Goal: Task Accomplishment & Management: Use online tool/utility

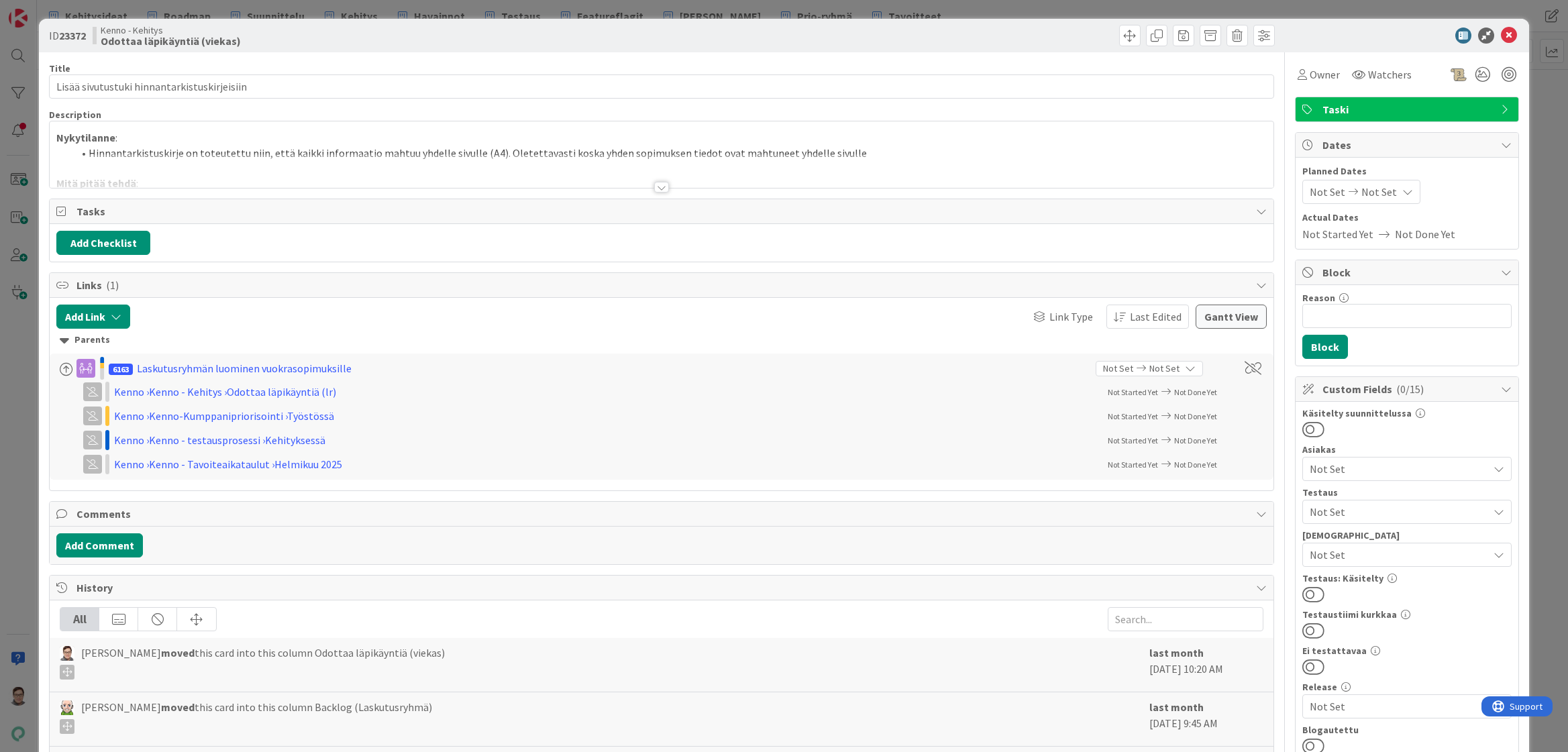
click at [657, 187] on div at bounding box center [661, 187] width 15 height 11
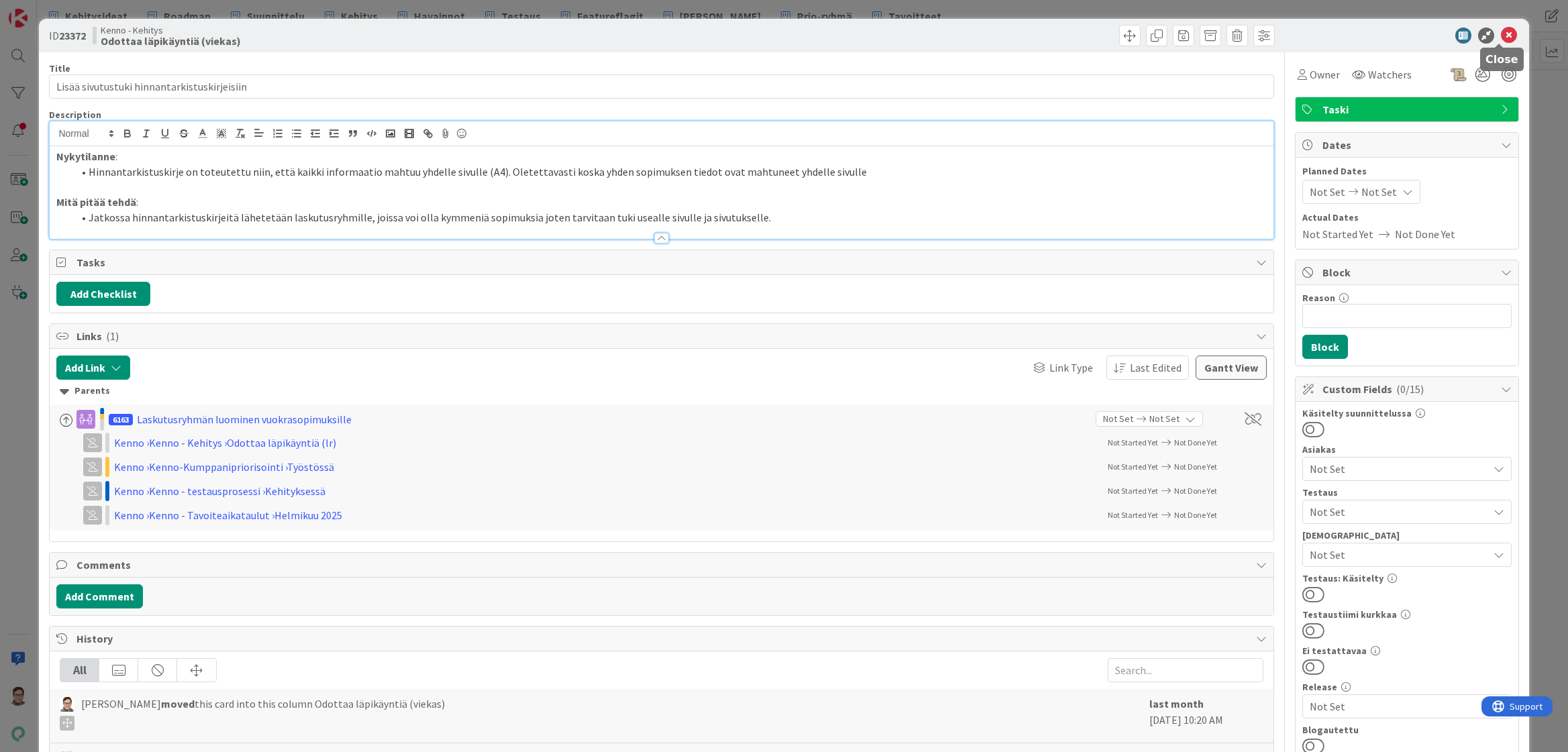
click at [1504, 38] on icon at bounding box center [1508, 35] width 16 height 16
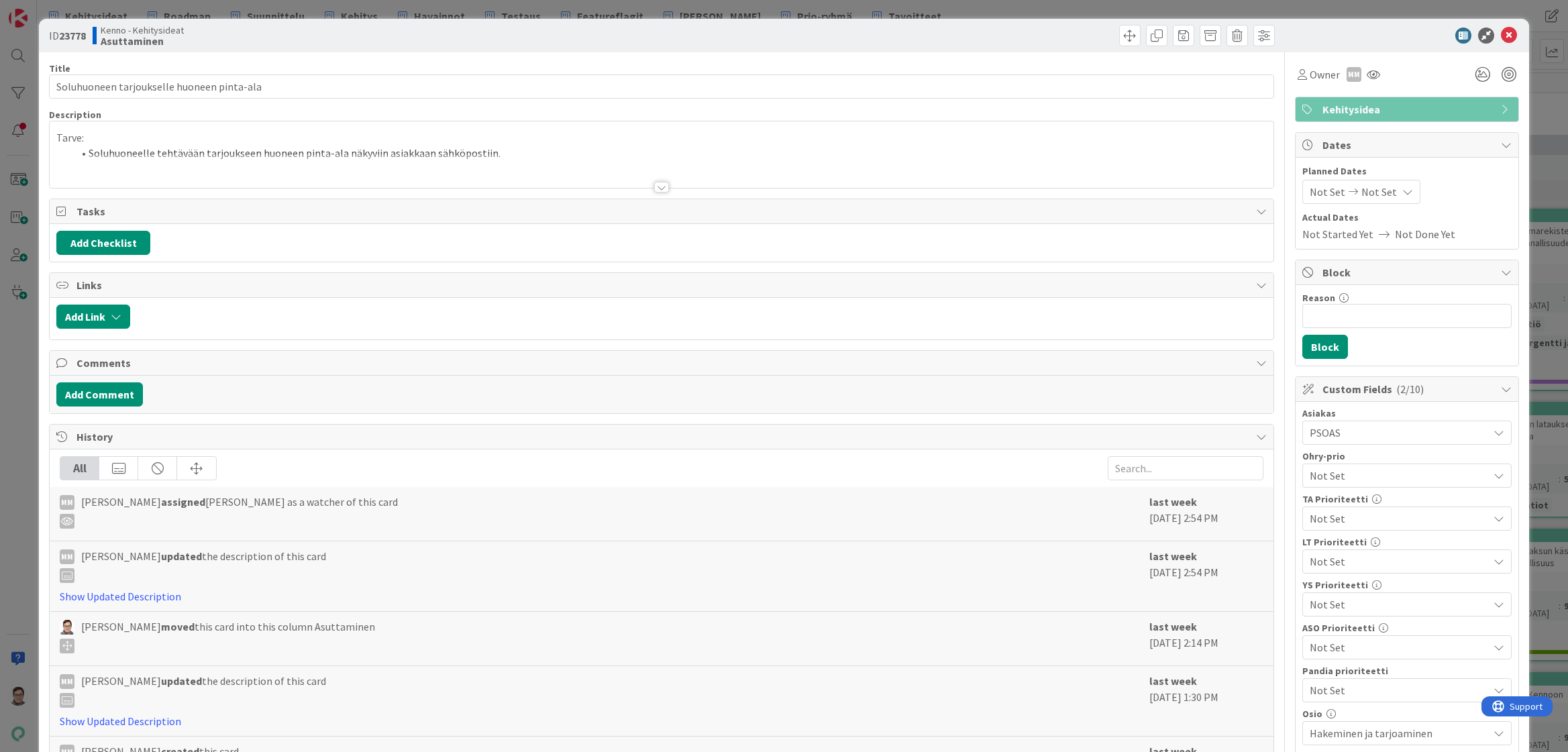
click at [661, 184] on div at bounding box center [661, 187] width 15 height 11
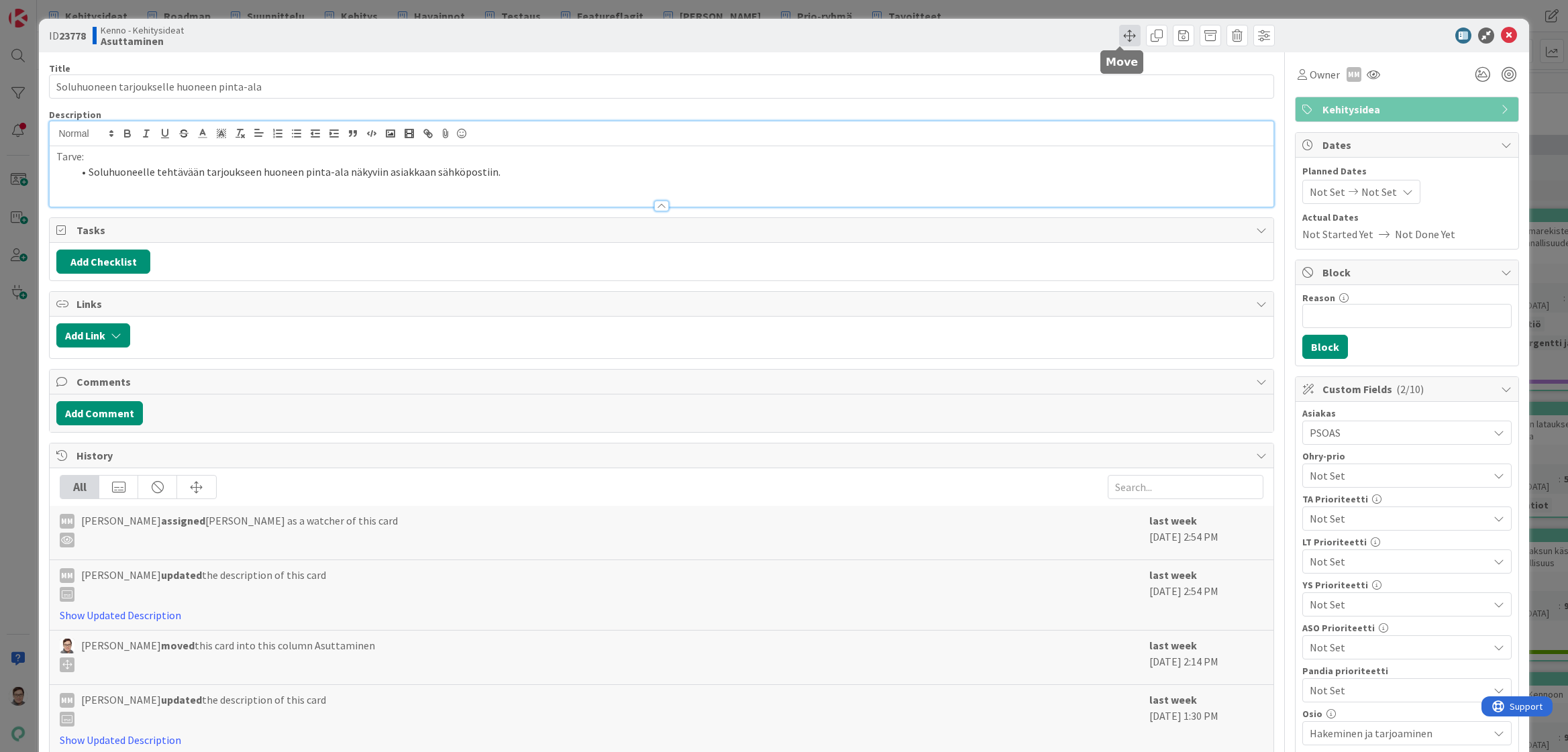
click at [1119, 34] on span at bounding box center [1130, 35] width 22 height 22
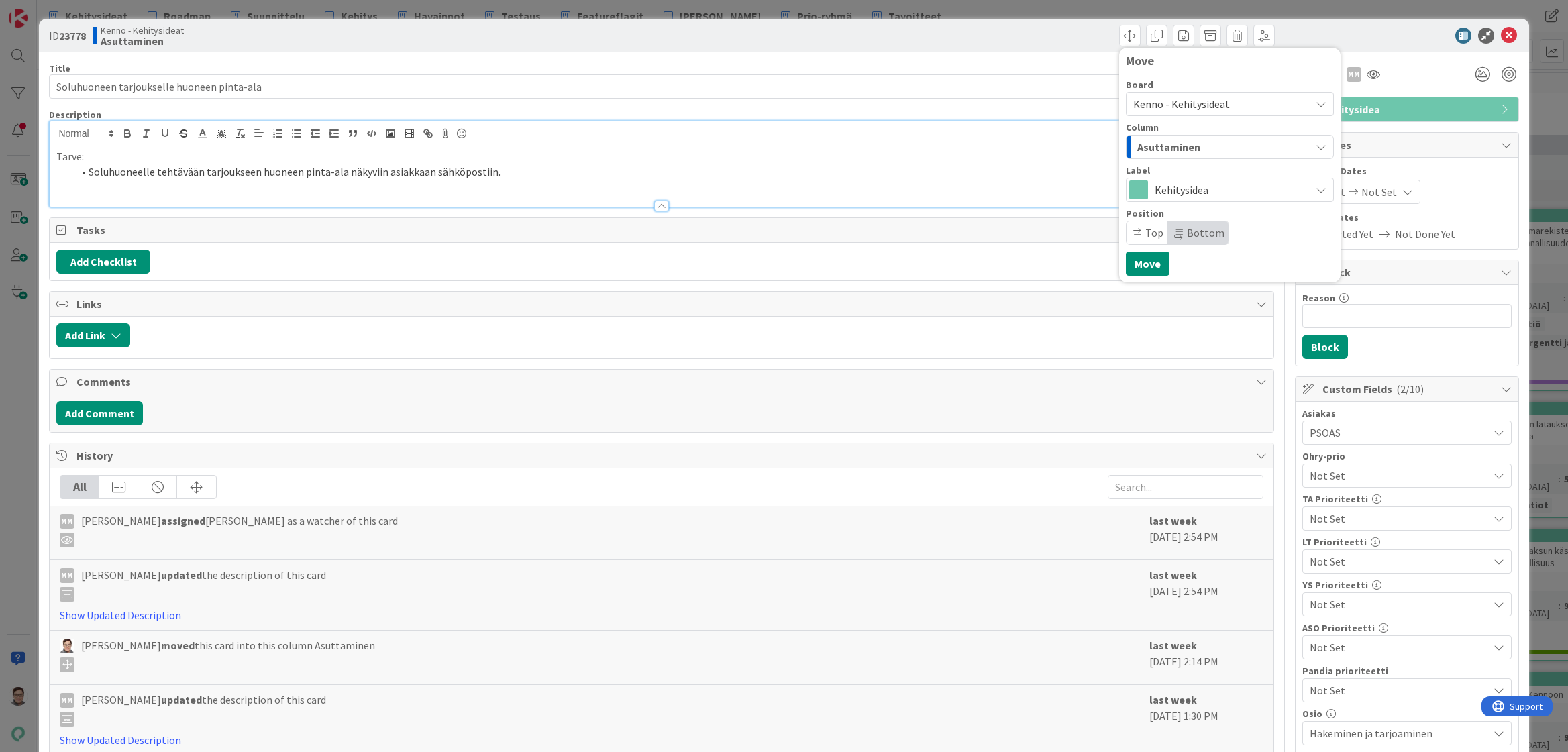
click at [1153, 108] on span "Kenno - Kehitysideat" at bounding box center [1181, 103] width 97 height 13
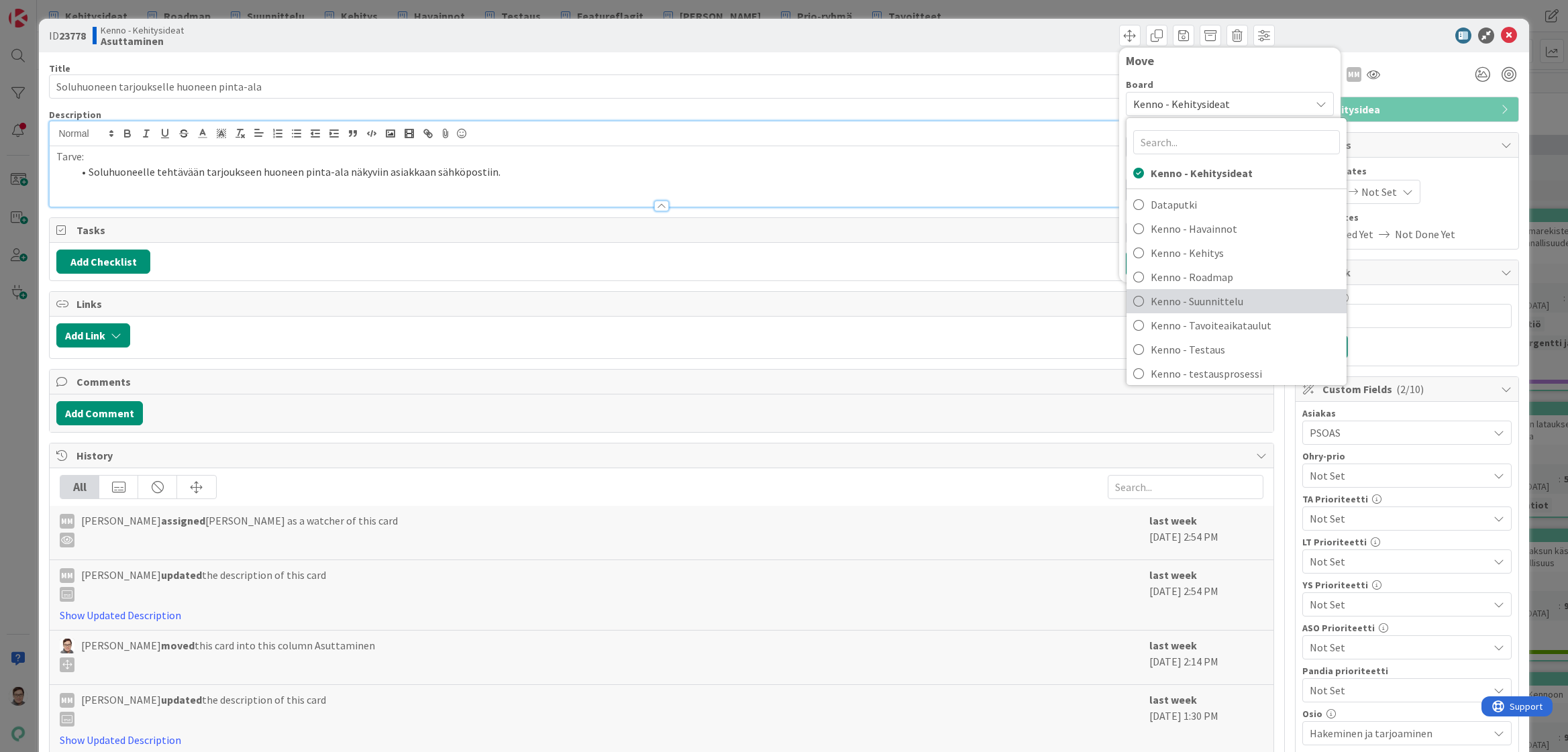
click at [1167, 303] on span "Kenno - Suunnittelu" at bounding box center [1245, 301] width 189 height 20
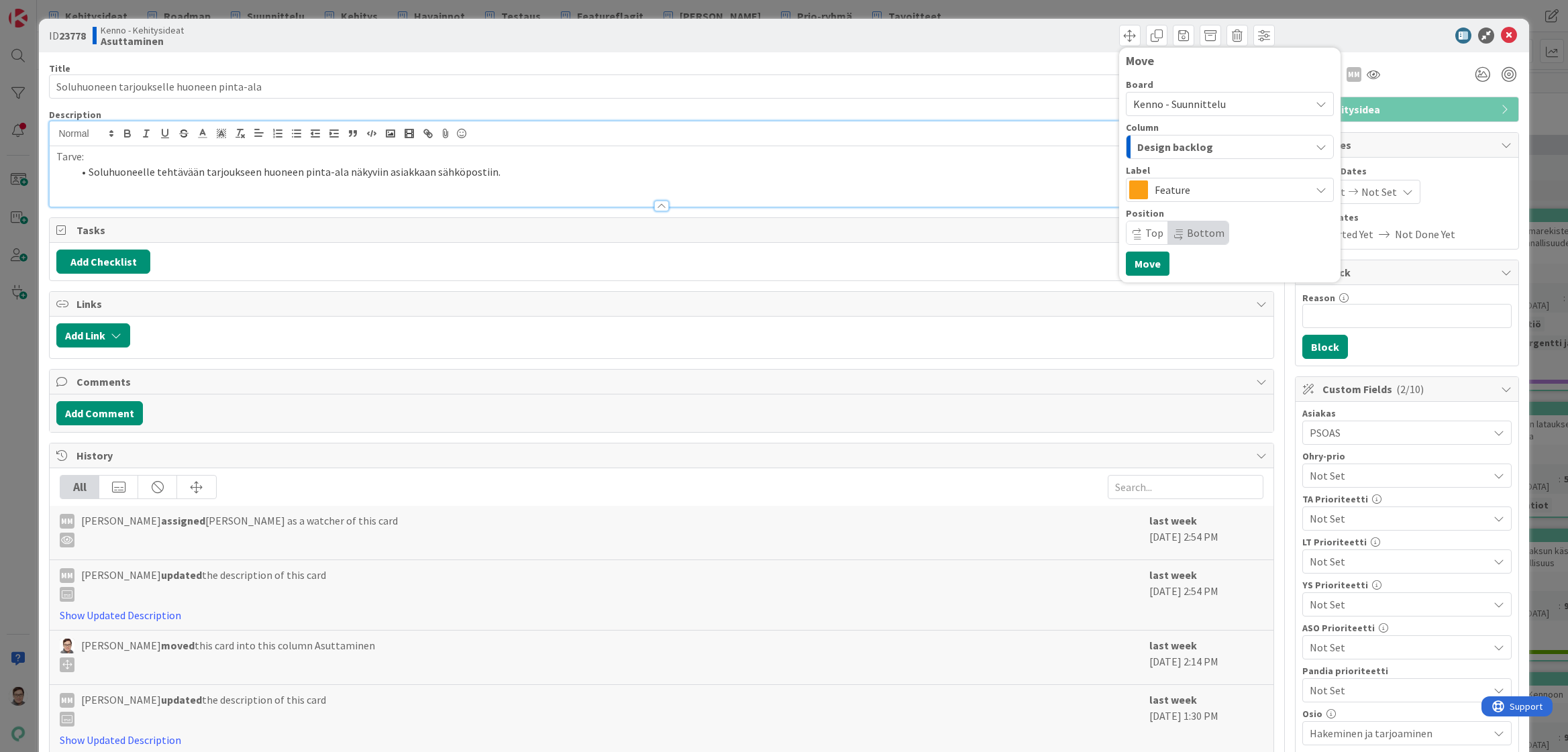
click at [1160, 148] on span "Design backlog" at bounding box center [1175, 147] width 76 height 18
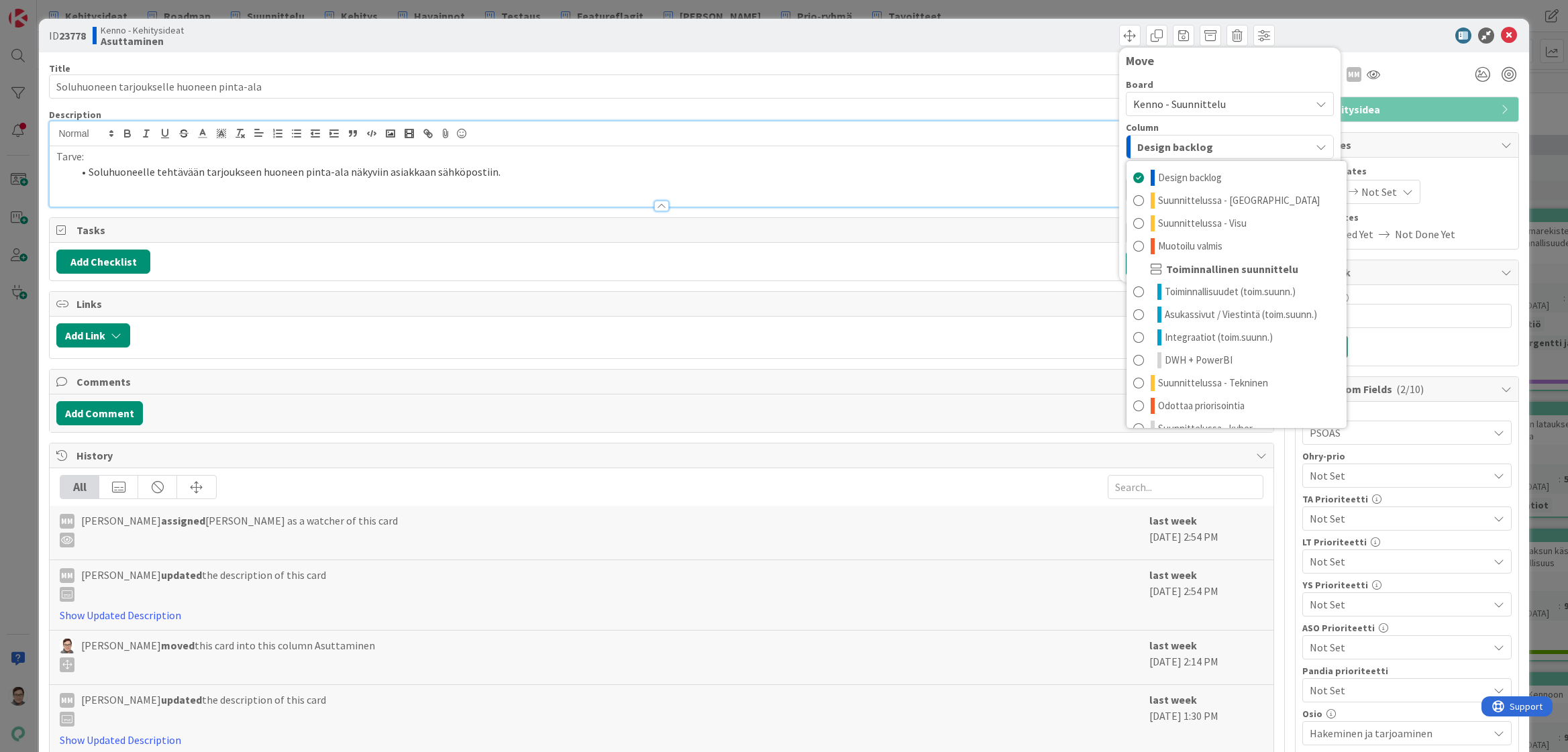
click at [1160, 148] on span "Design backlog" at bounding box center [1175, 147] width 76 height 18
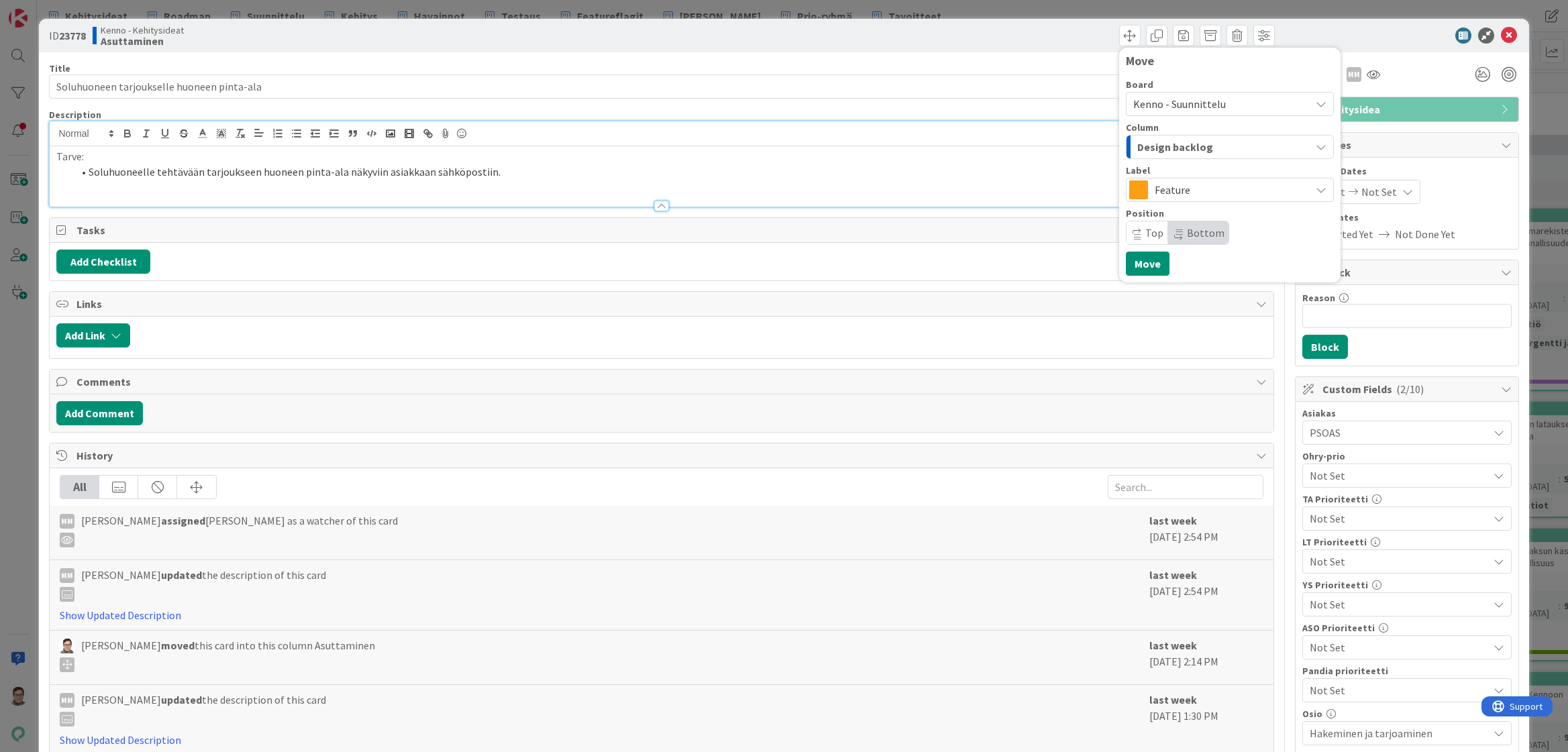
click at [1145, 230] on span "Top" at bounding box center [1154, 232] width 18 height 13
click at [1169, 191] on span "Feature" at bounding box center [1229, 190] width 149 height 18
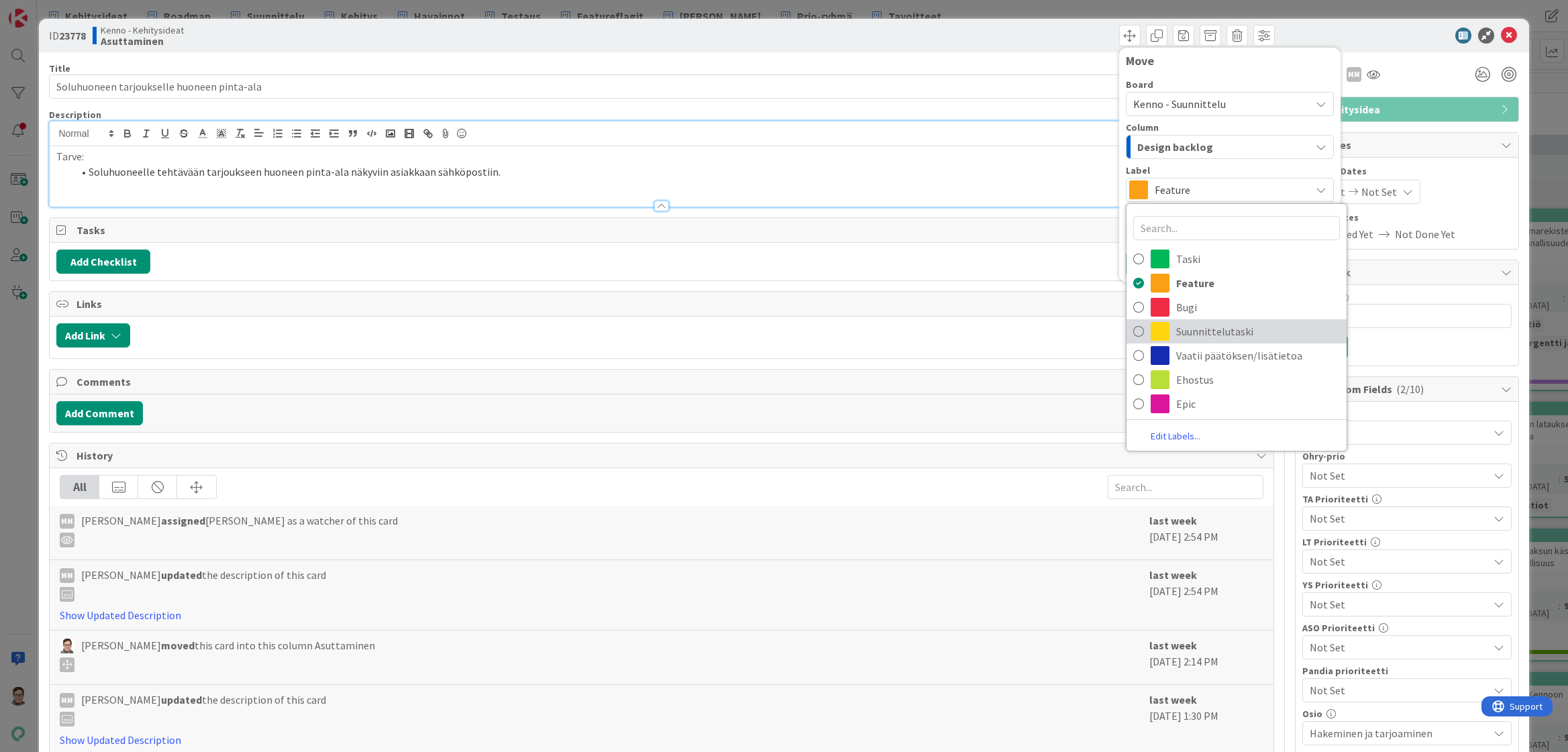
click at [1176, 327] on span "Suunnittelutaski" at bounding box center [1257, 331] width 164 height 20
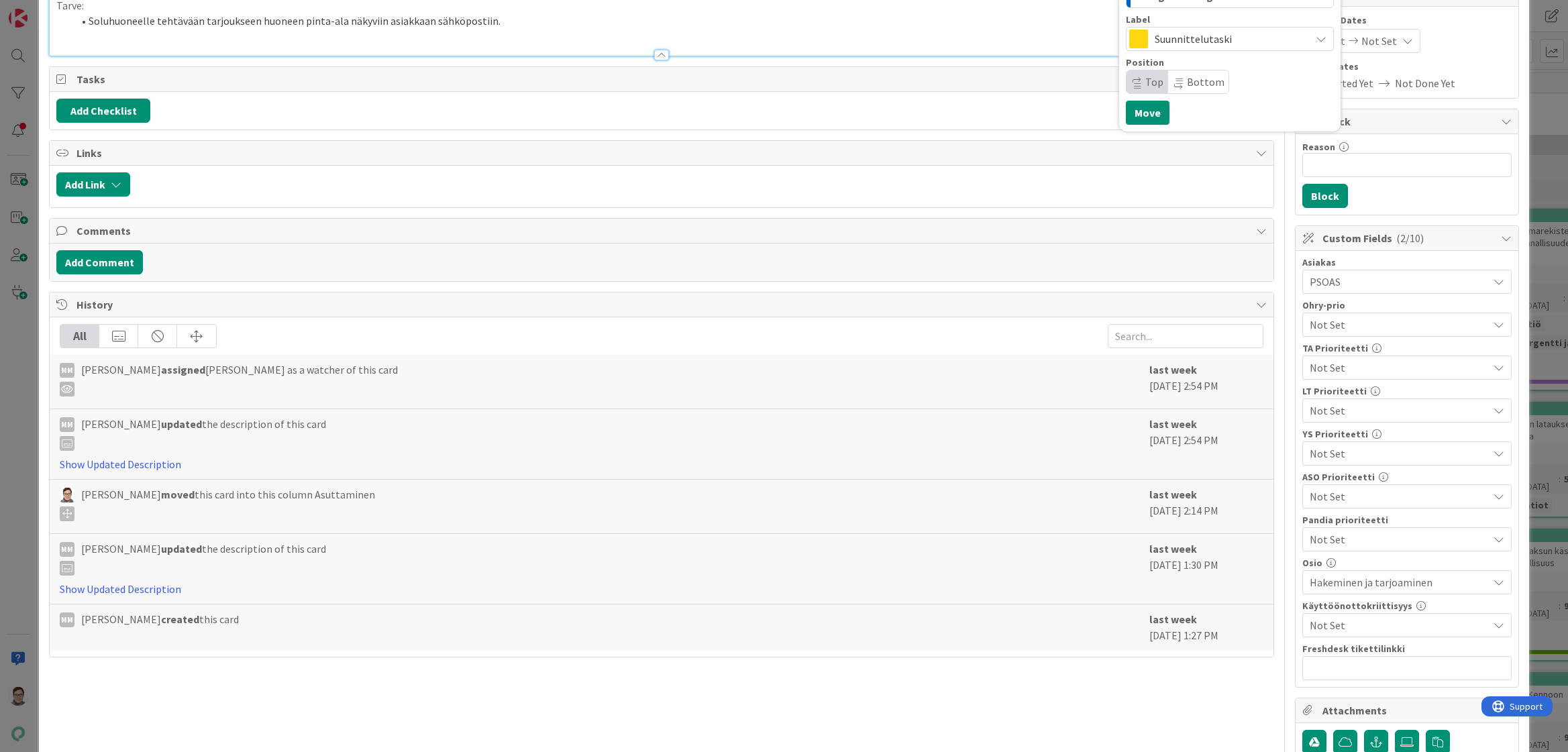
scroll to position [201, 0]
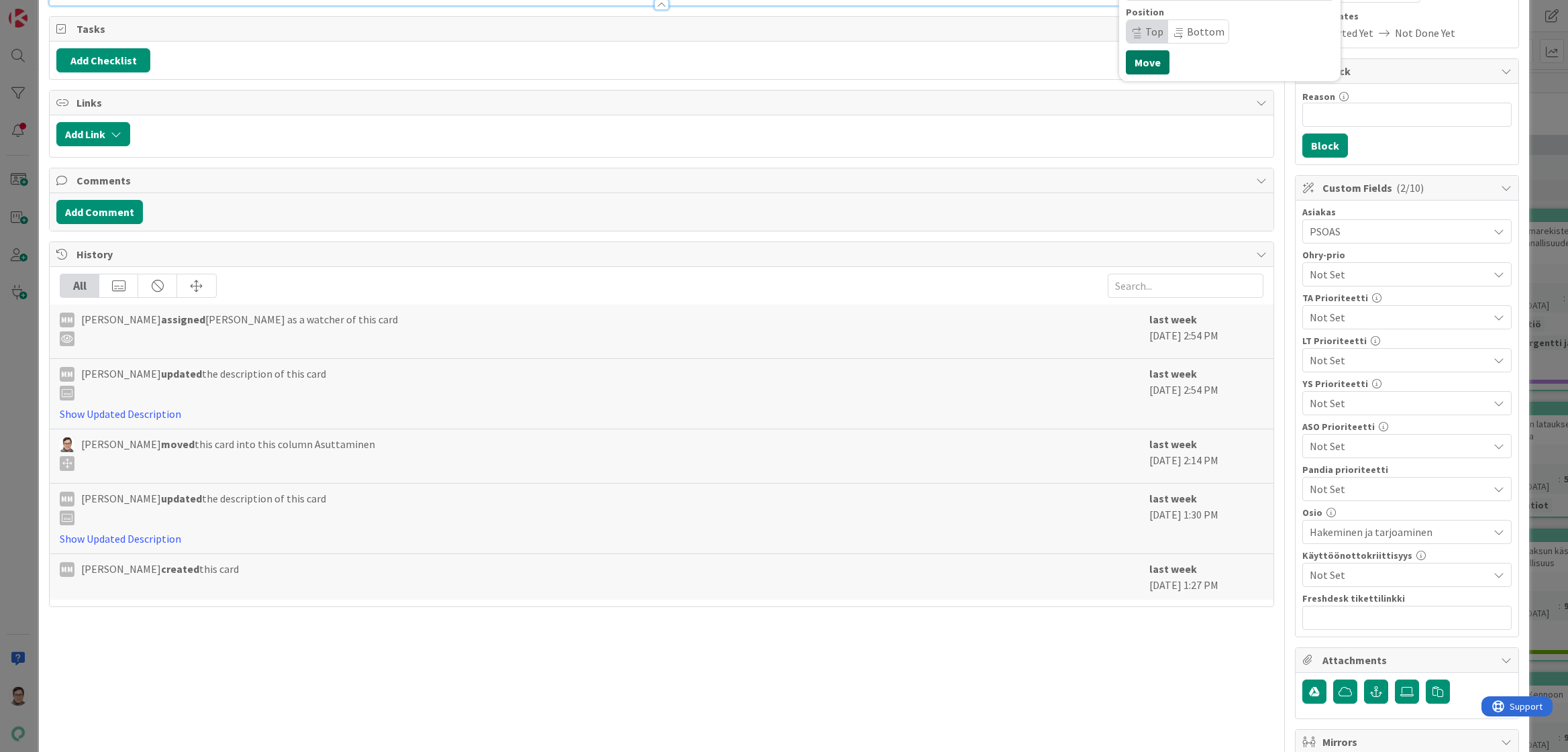
click at [1137, 67] on button "Move" at bounding box center [1147, 62] width 44 height 24
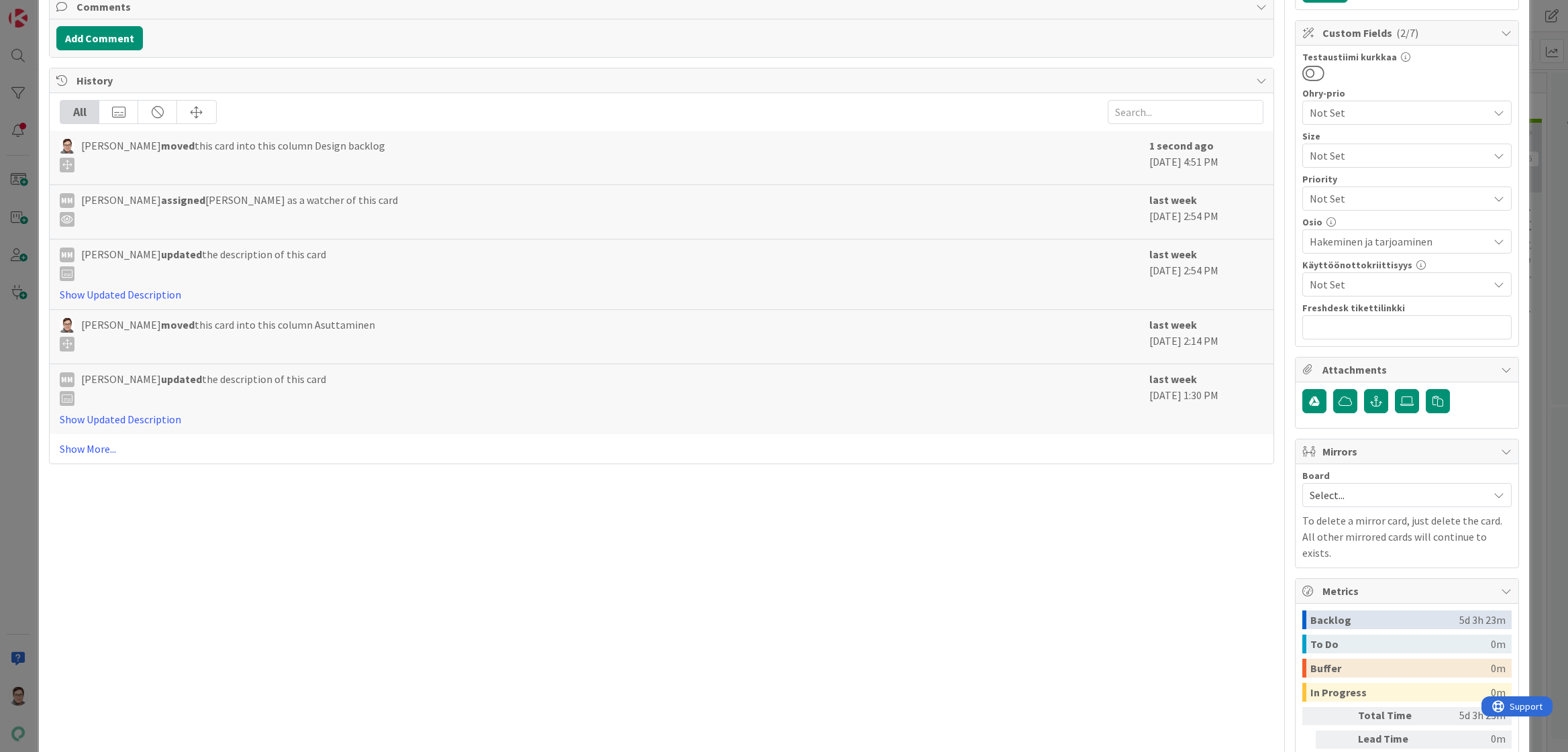
scroll to position [114, 0]
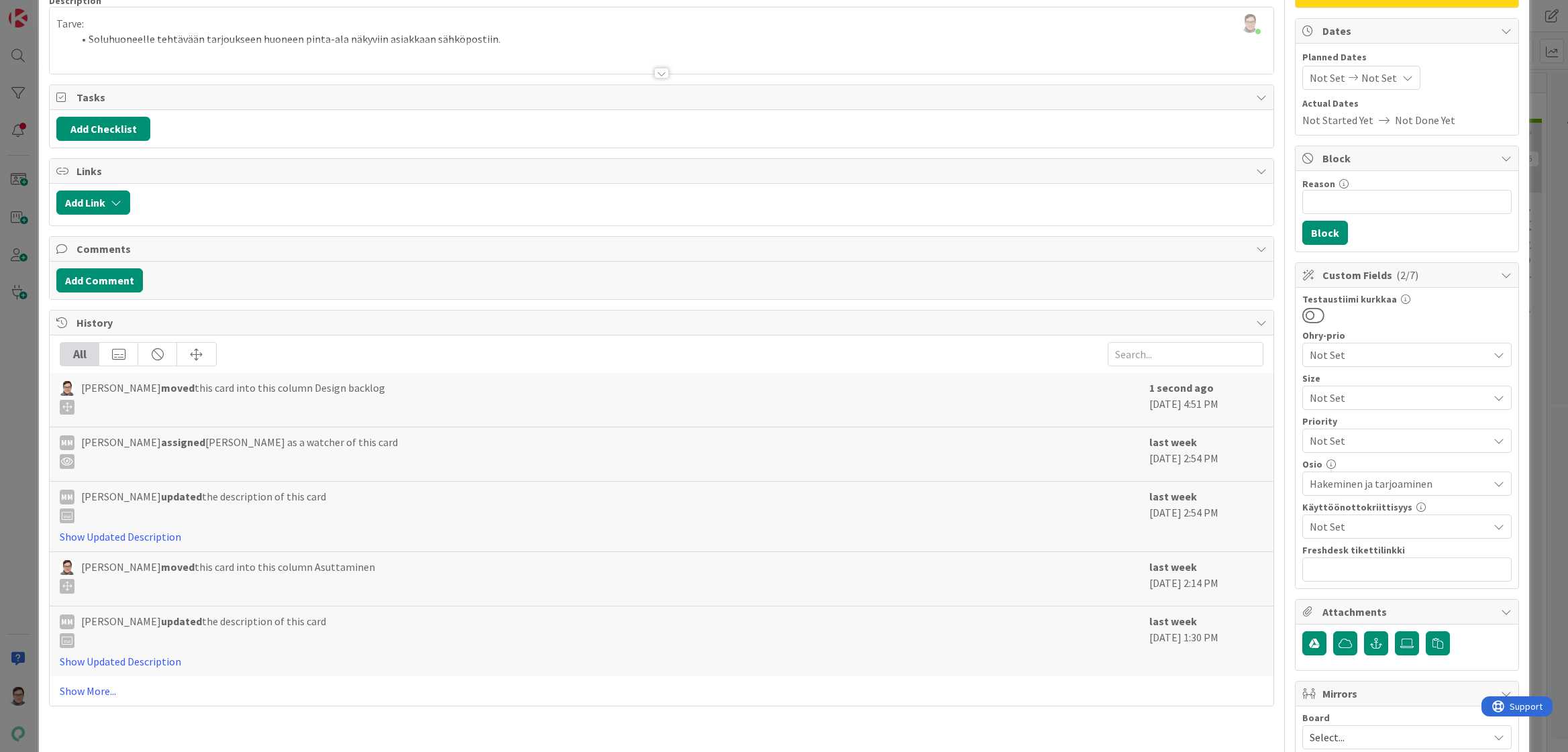
click at [1337, 358] on span "Not Set" at bounding box center [1395, 354] width 171 height 18
click at [1334, 360] on span "Not Set" at bounding box center [1396, 355] width 171 height 18
click at [1333, 524] on span "Not Set" at bounding box center [1399, 526] width 178 height 16
click at [1323, 401] on span "PSOAS" at bounding box center [1337, 398] width 31 height 20
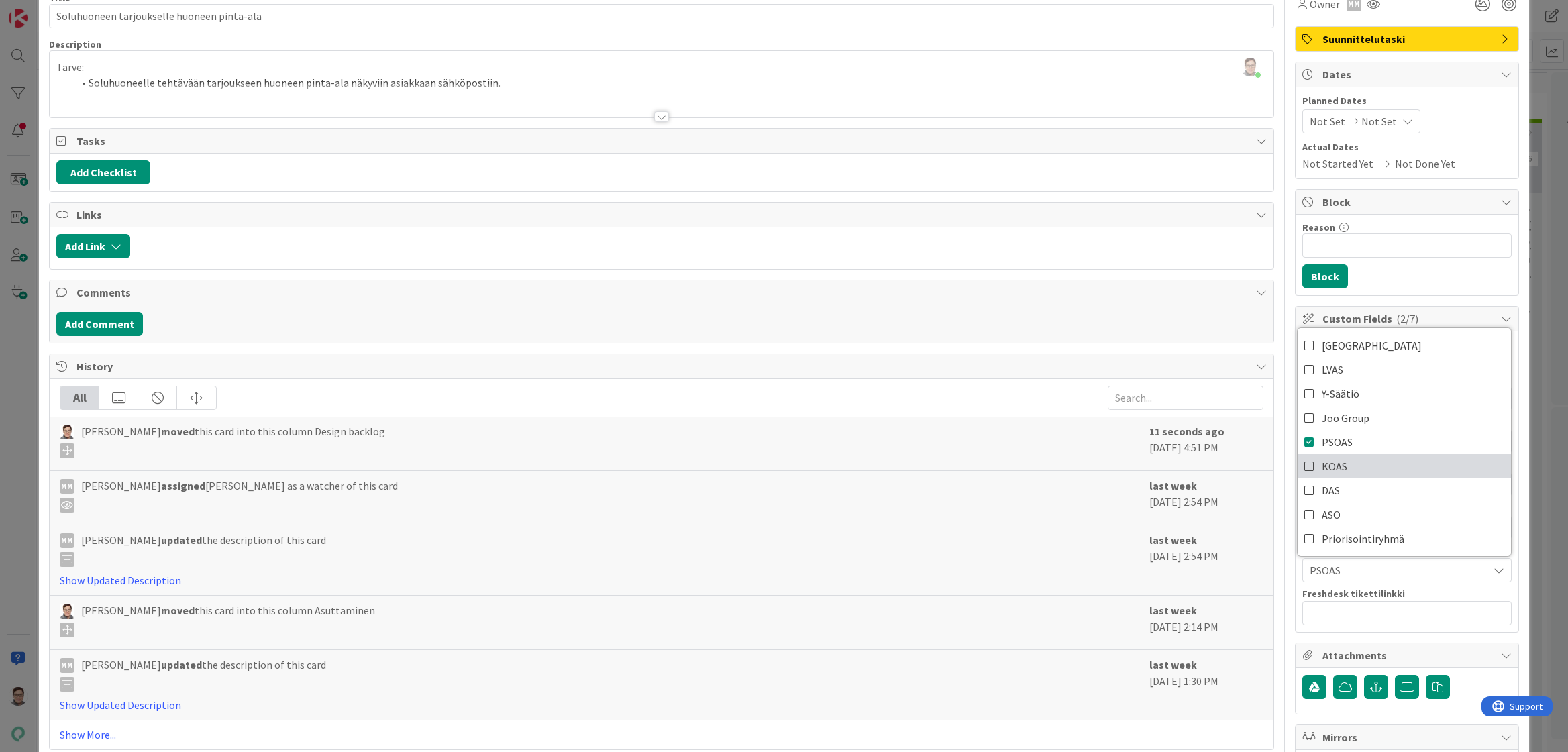
scroll to position [47, 0]
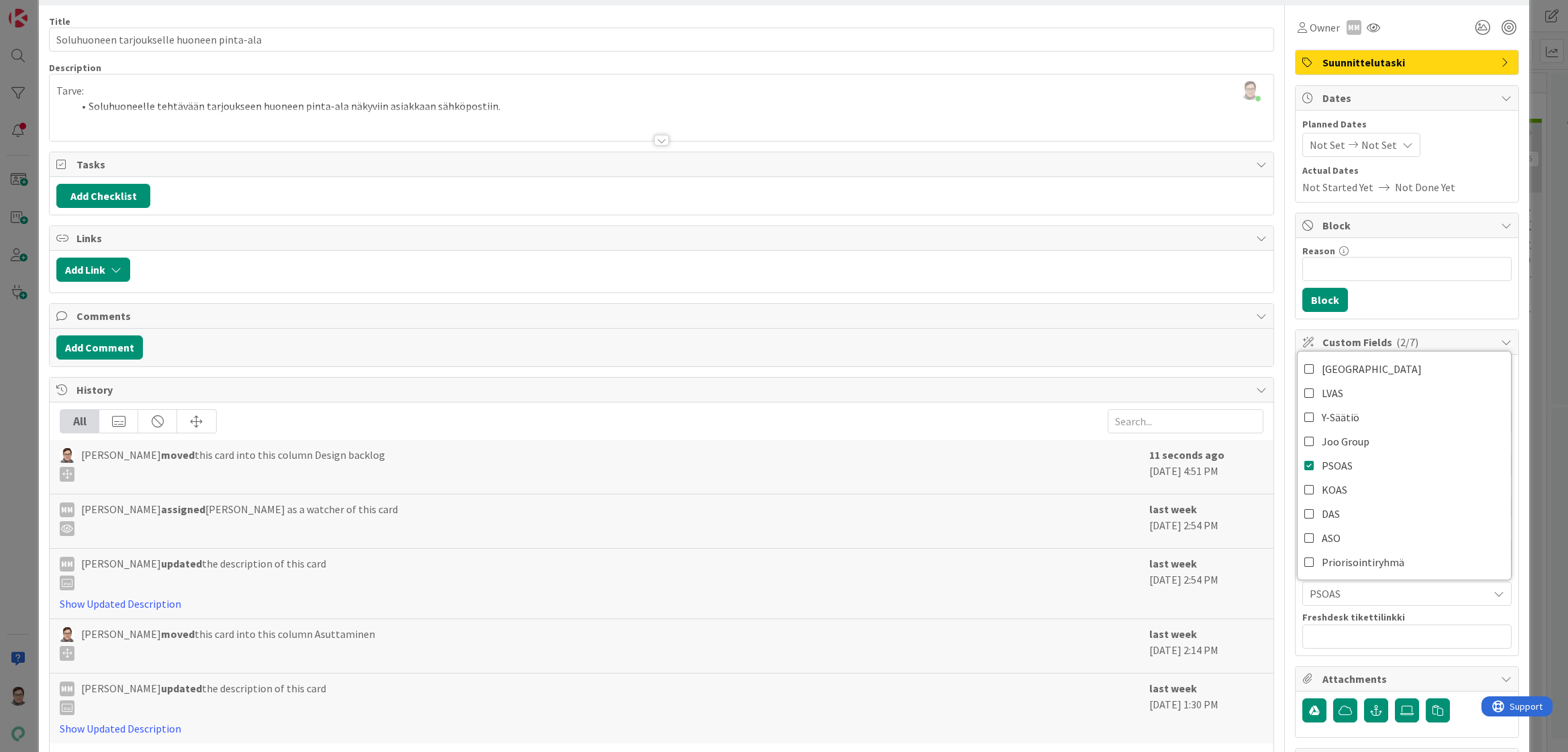
click at [1278, 300] on div "Title 42 / 128 Soluhuoneen tarjoukselle huoneen pinta-ala Description Sanna Mat…" at bounding box center [784, 574] width 1469 height 1136
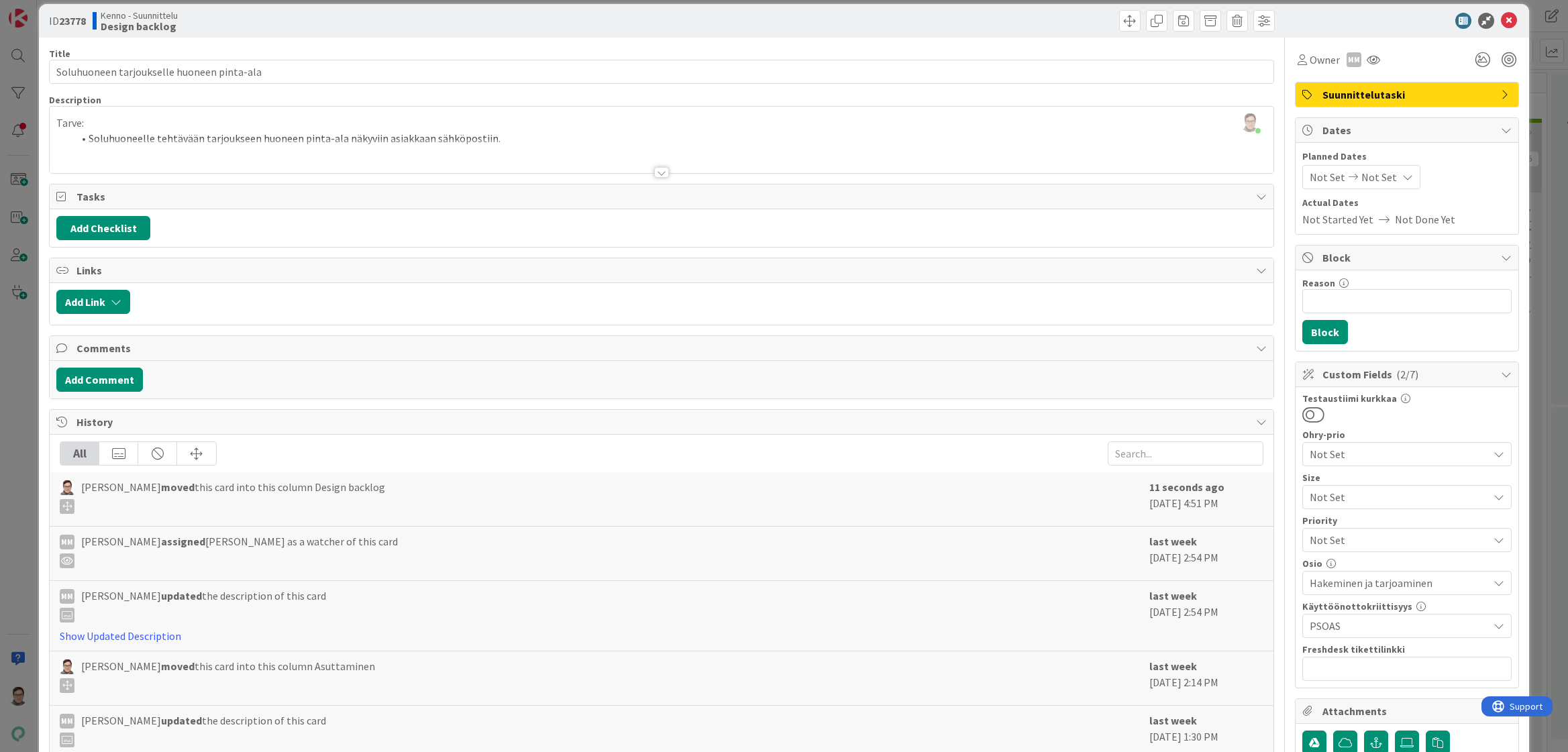
scroll to position [0, 0]
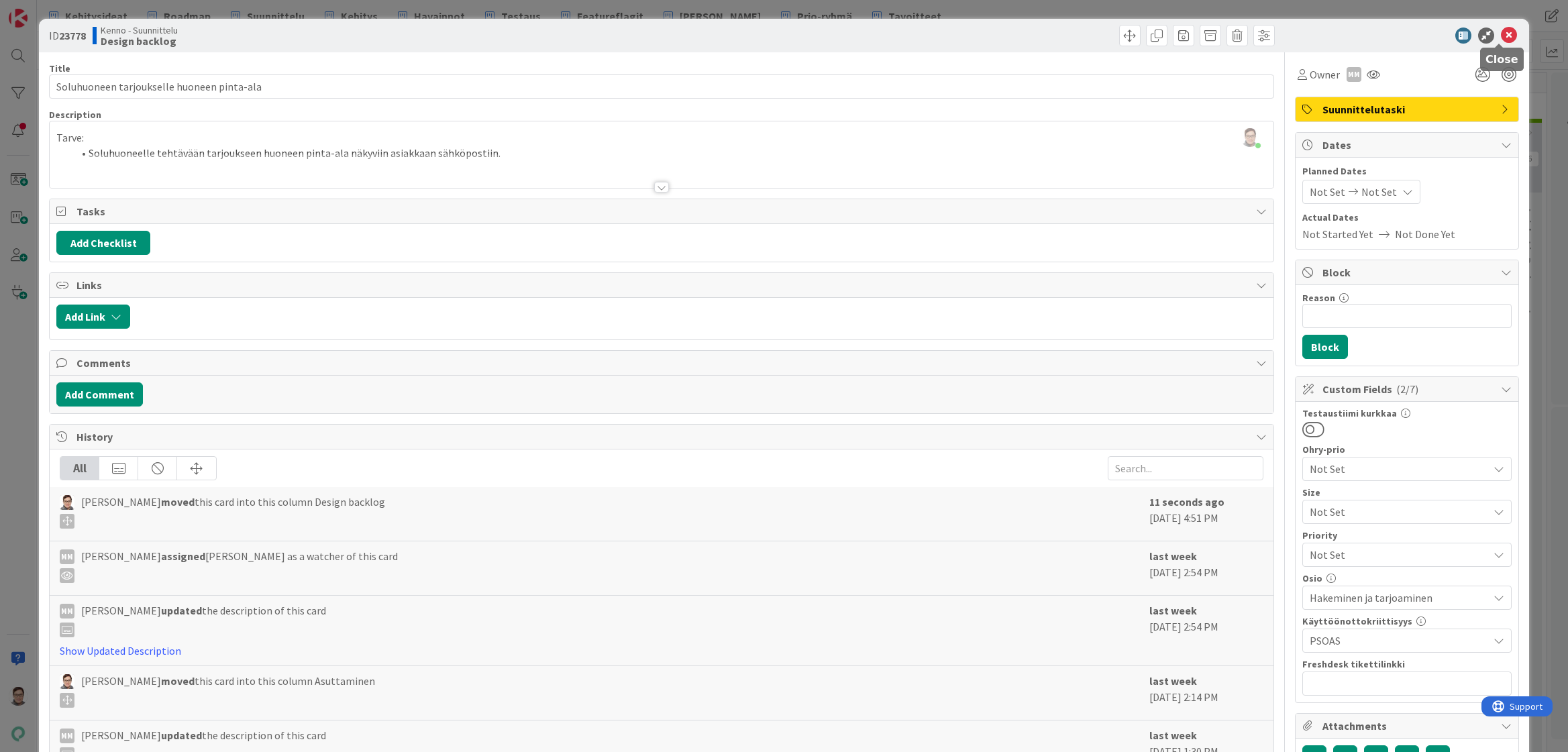
click at [1500, 37] on icon at bounding box center [1508, 35] width 16 height 16
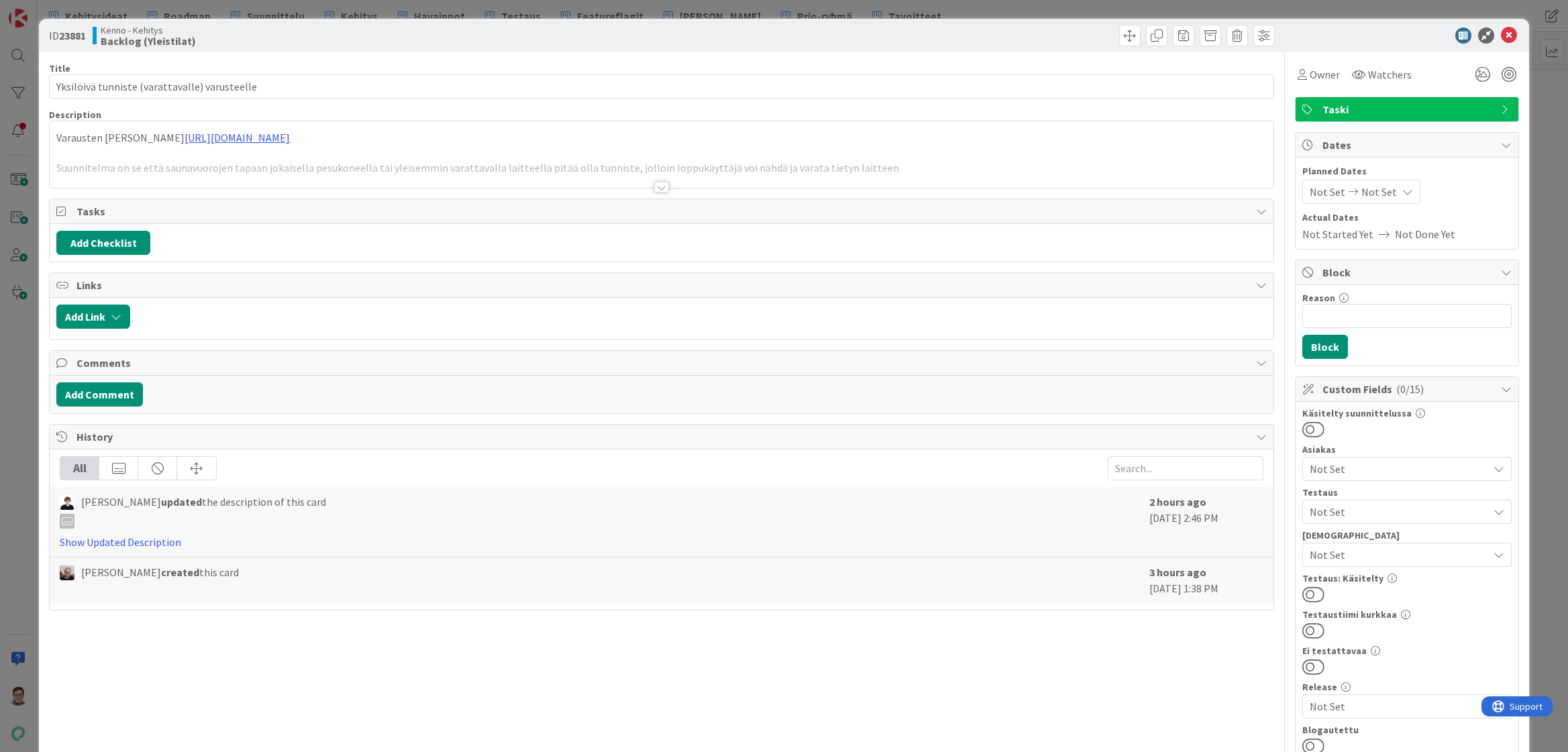
click at [654, 185] on div at bounding box center [661, 187] width 15 height 11
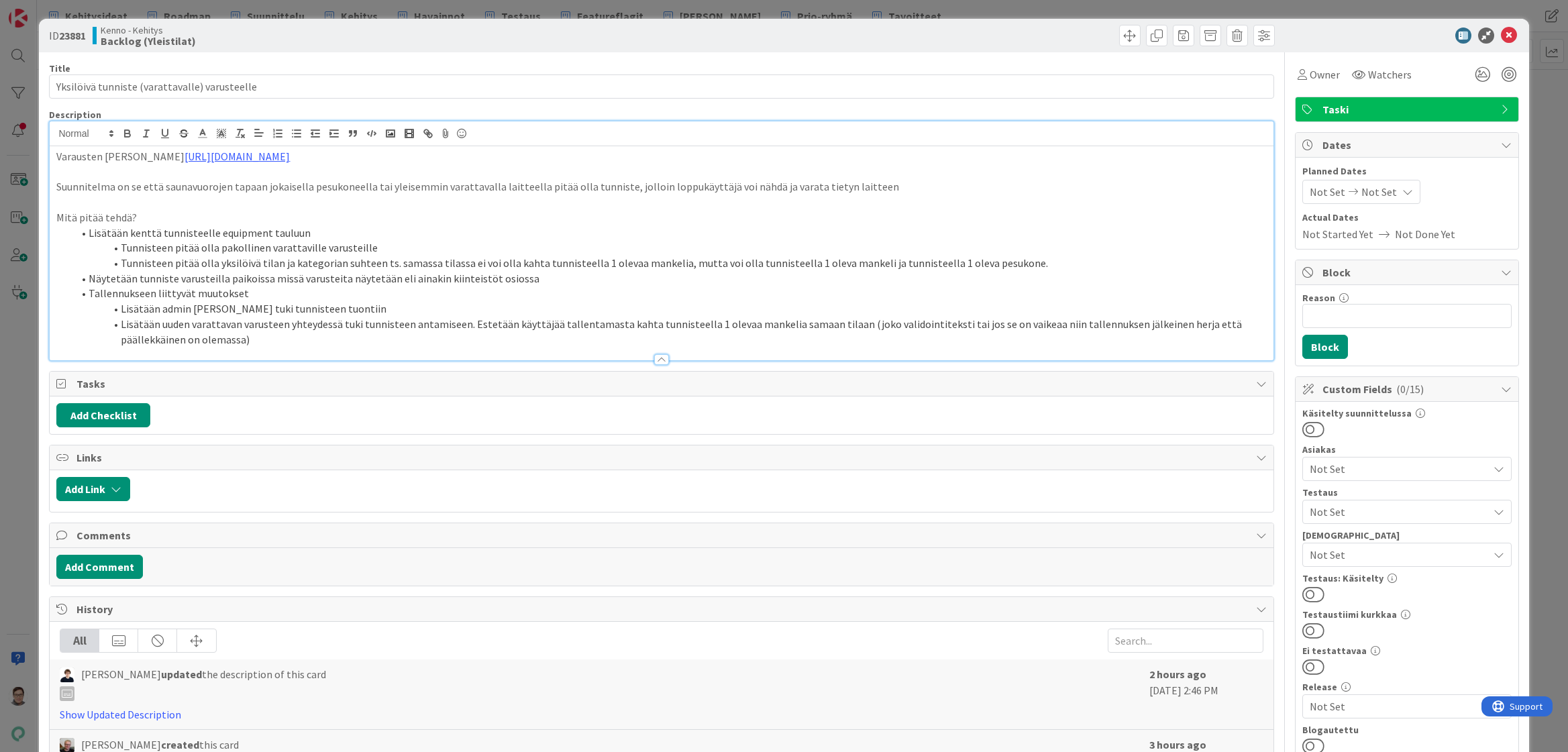
click at [295, 334] on li "Lisätään uuden varattavan varusteen yhteydessä tuki tunnisteen antamiseen. Este…" at bounding box center [669, 331] width 1193 height 30
click at [534, 280] on li "Näytetään tunniste varusteilla paikoissa missä varusteita näytetään eli ainakin…" at bounding box center [669, 278] width 1193 height 15
click at [516, 278] on li "Näytetään tunniste varusteilla paikoissa missä varusteita näytetään eli ainakin…" at bounding box center [669, 278] width 1193 height 15
drag, startPoint x: 674, startPoint y: 281, endPoint x: 607, endPoint y: 278, distance: 67.1
click at [607, 278] on li "Näytetään tunniste varusteilla paikoissa missä varusteita näytetään eli ainakin…" at bounding box center [669, 278] width 1193 height 15
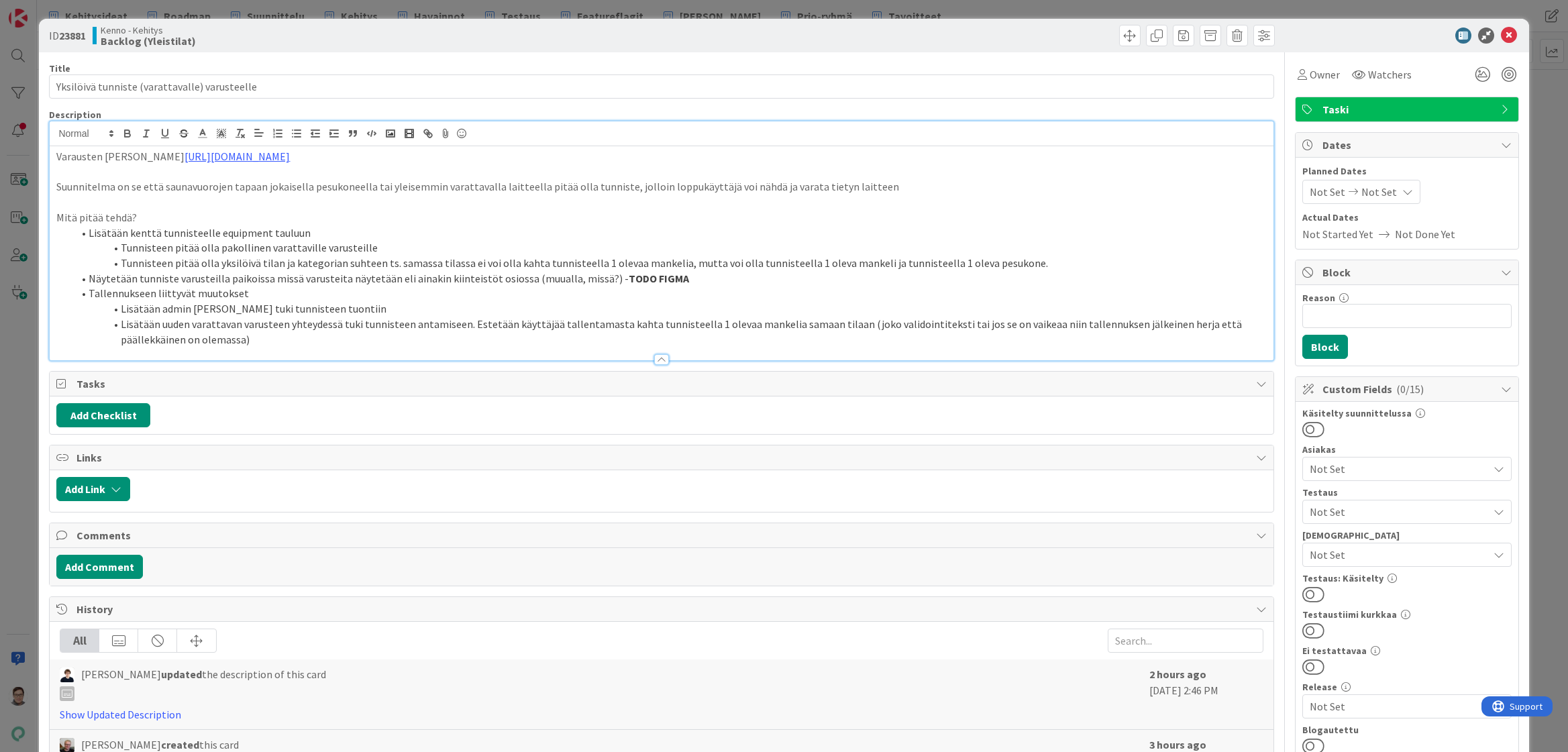
click at [688, 292] on li "Tallennukseen liittyvät muutokset" at bounding box center [669, 294] width 1193 height 15
click at [654, 358] on div at bounding box center [661, 360] width 15 height 11
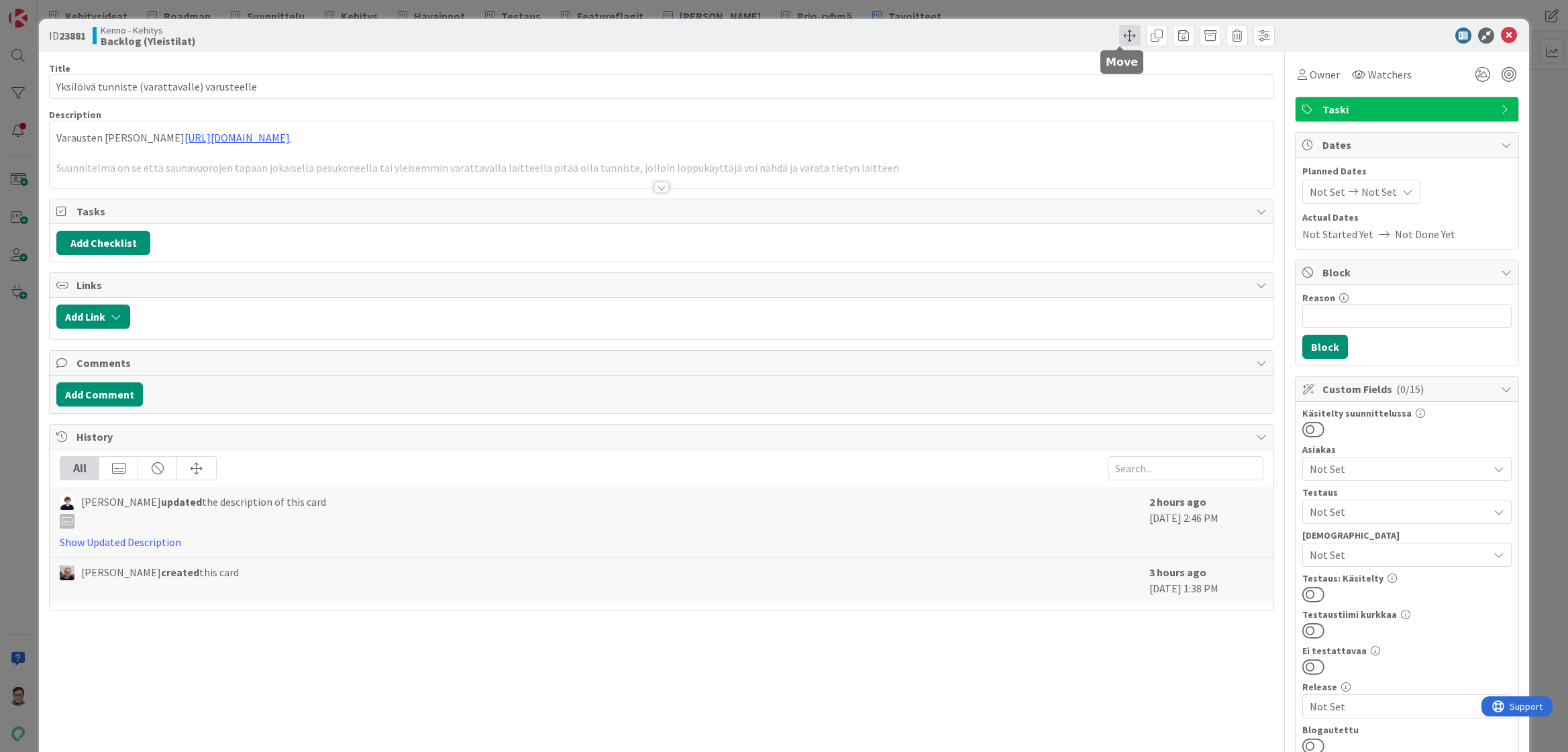
click at [1119, 39] on span at bounding box center [1130, 35] width 22 height 22
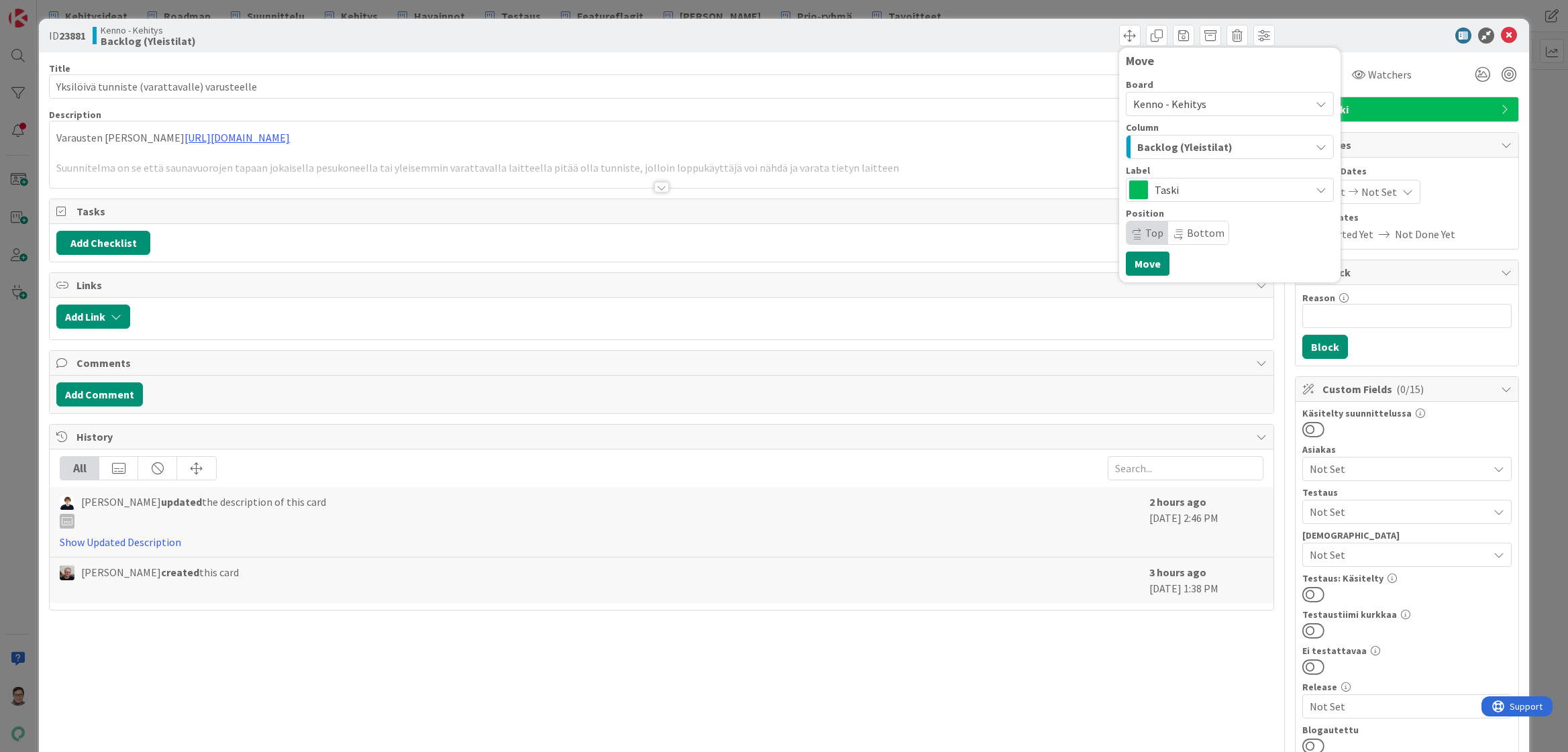
click at [1154, 102] on span "Kenno - Kehitys" at bounding box center [1169, 103] width 73 height 13
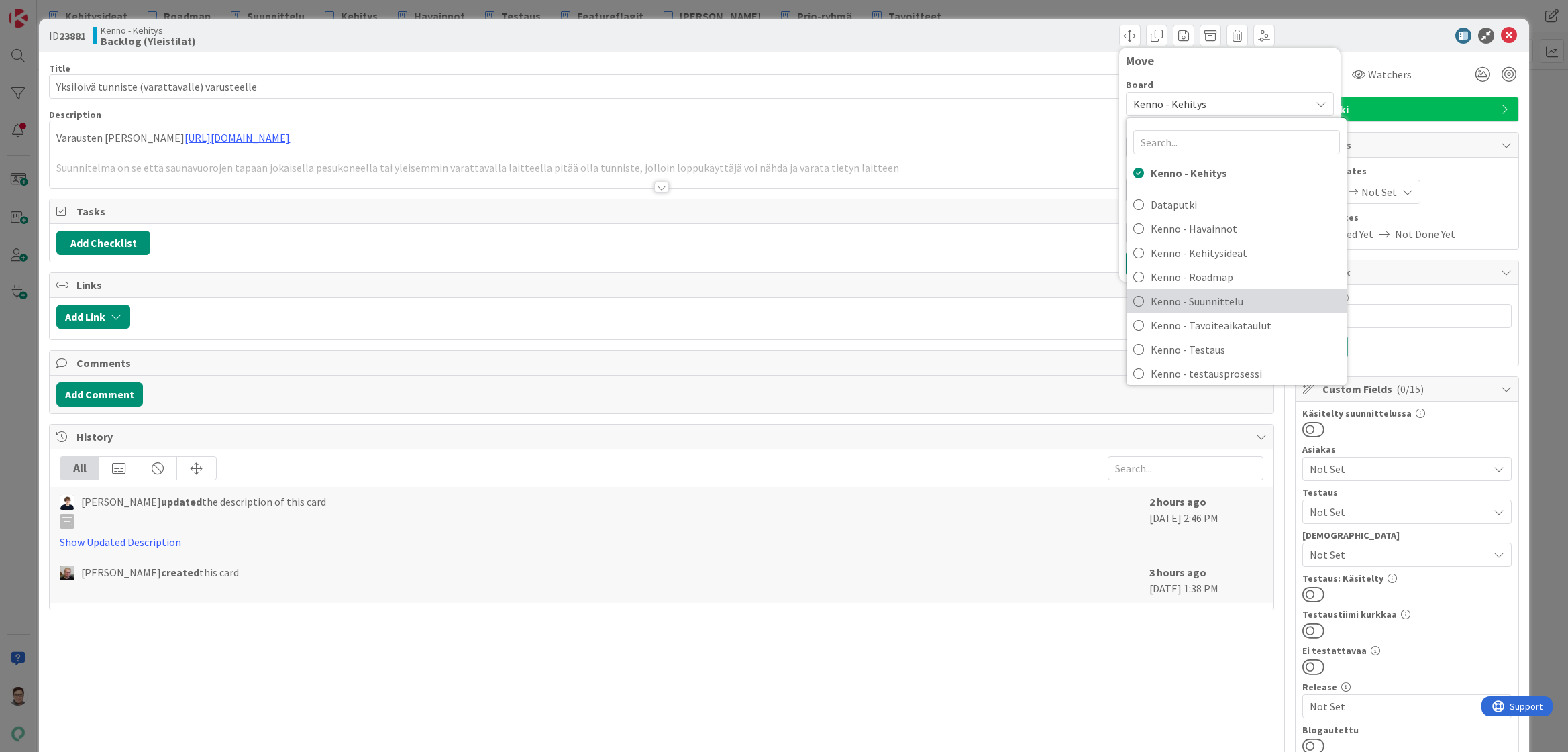
click at [1200, 292] on span "Kenno - Suunnittelu" at bounding box center [1245, 301] width 189 height 20
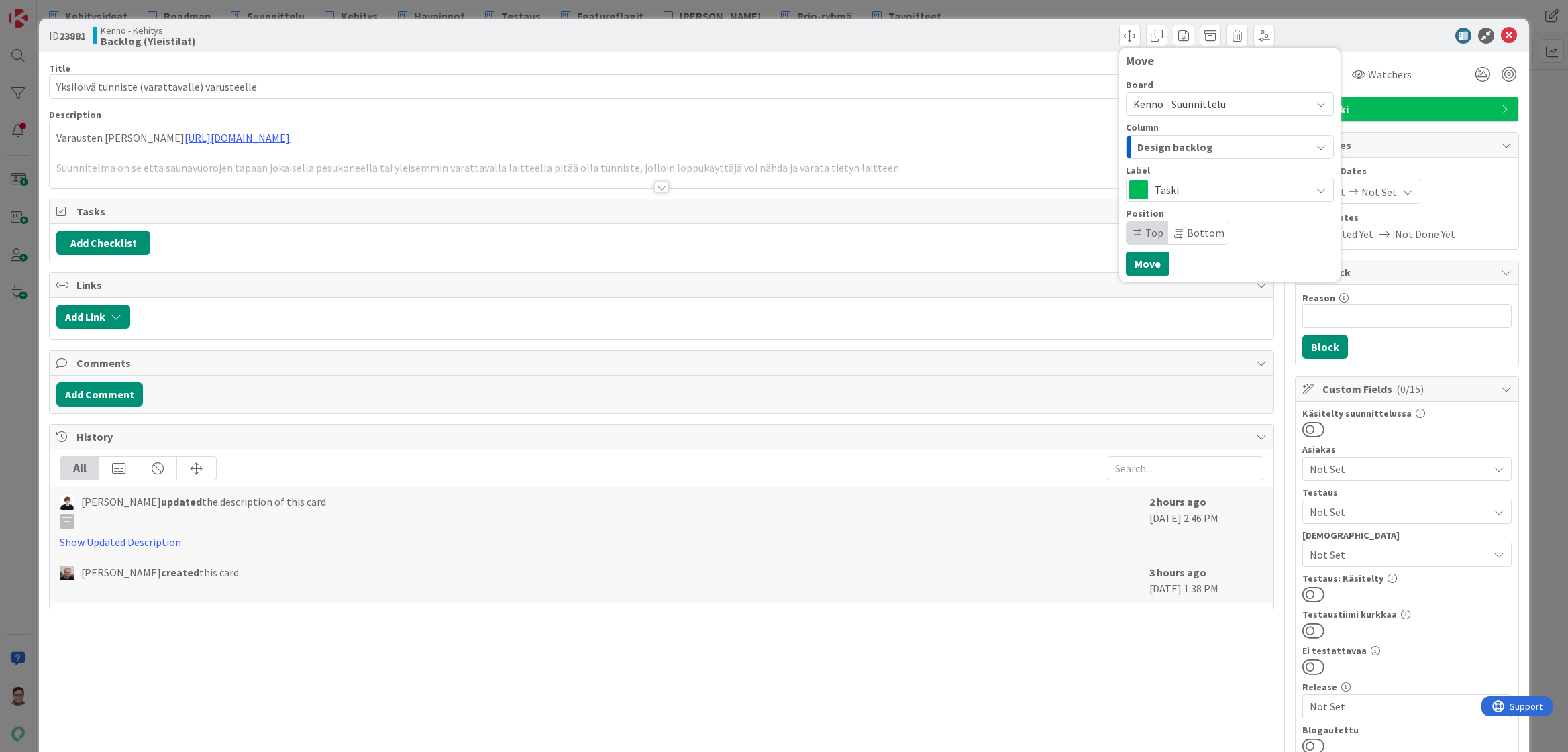
click at [1200, 145] on div "Design backlog" at bounding box center [1221, 147] width 176 height 22
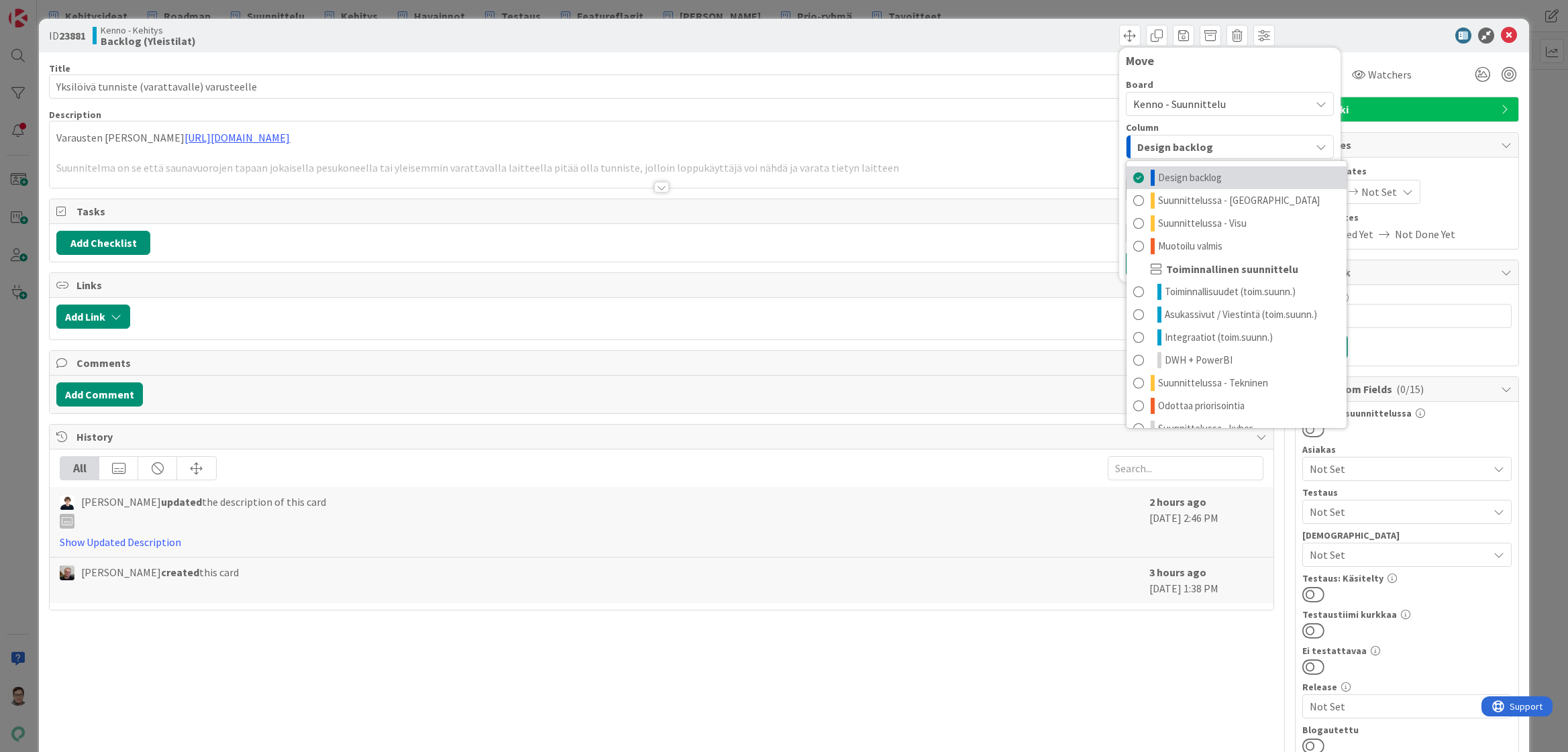
click at [1184, 176] on span "Design backlog" at bounding box center [1190, 178] width 64 height 16
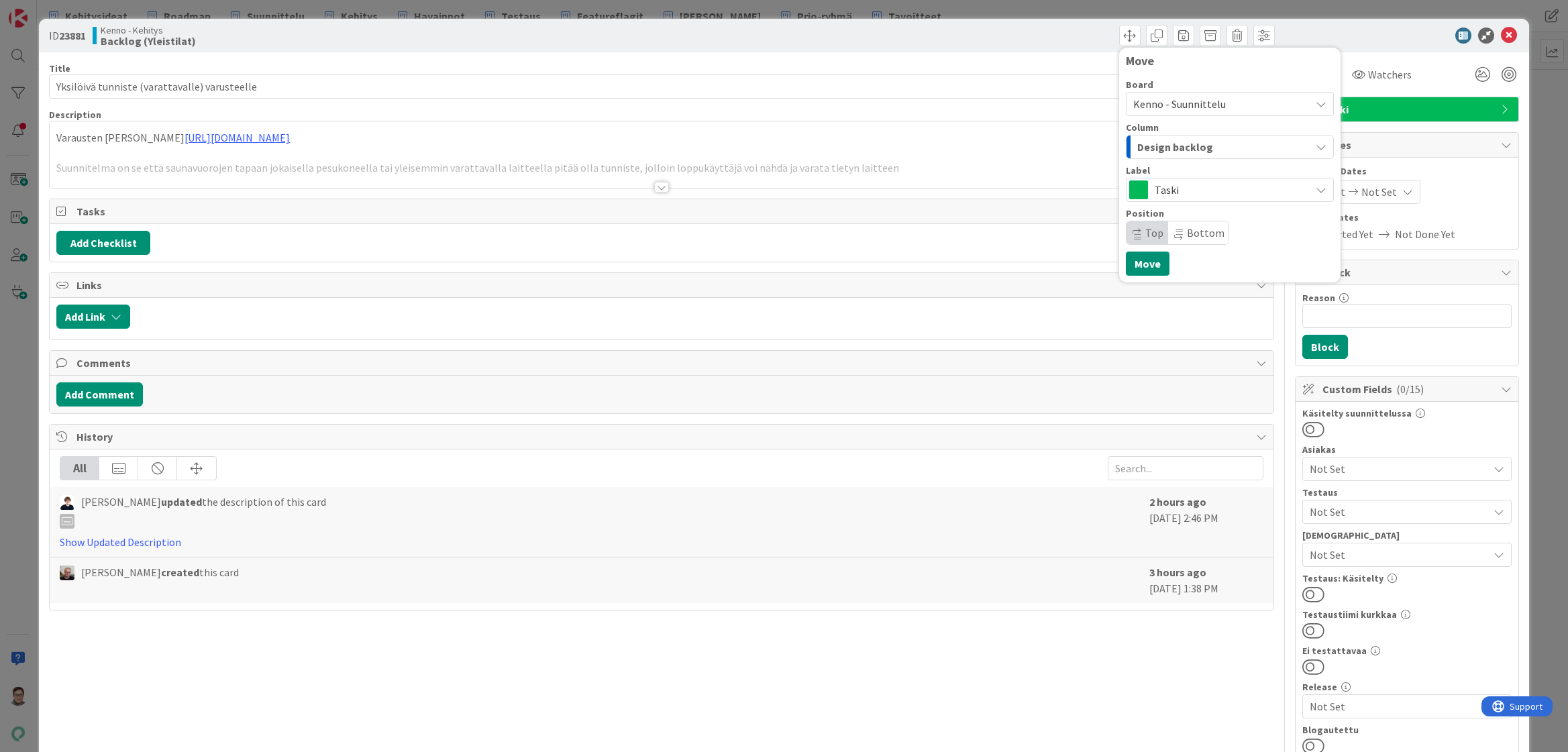
click at [1145, 231] on span "Top" at bounding box center [1154, 232] width 18 height 13
click at [1170, 186] on span "Taski" at bounding box center [1229, 190] width 149 height 18
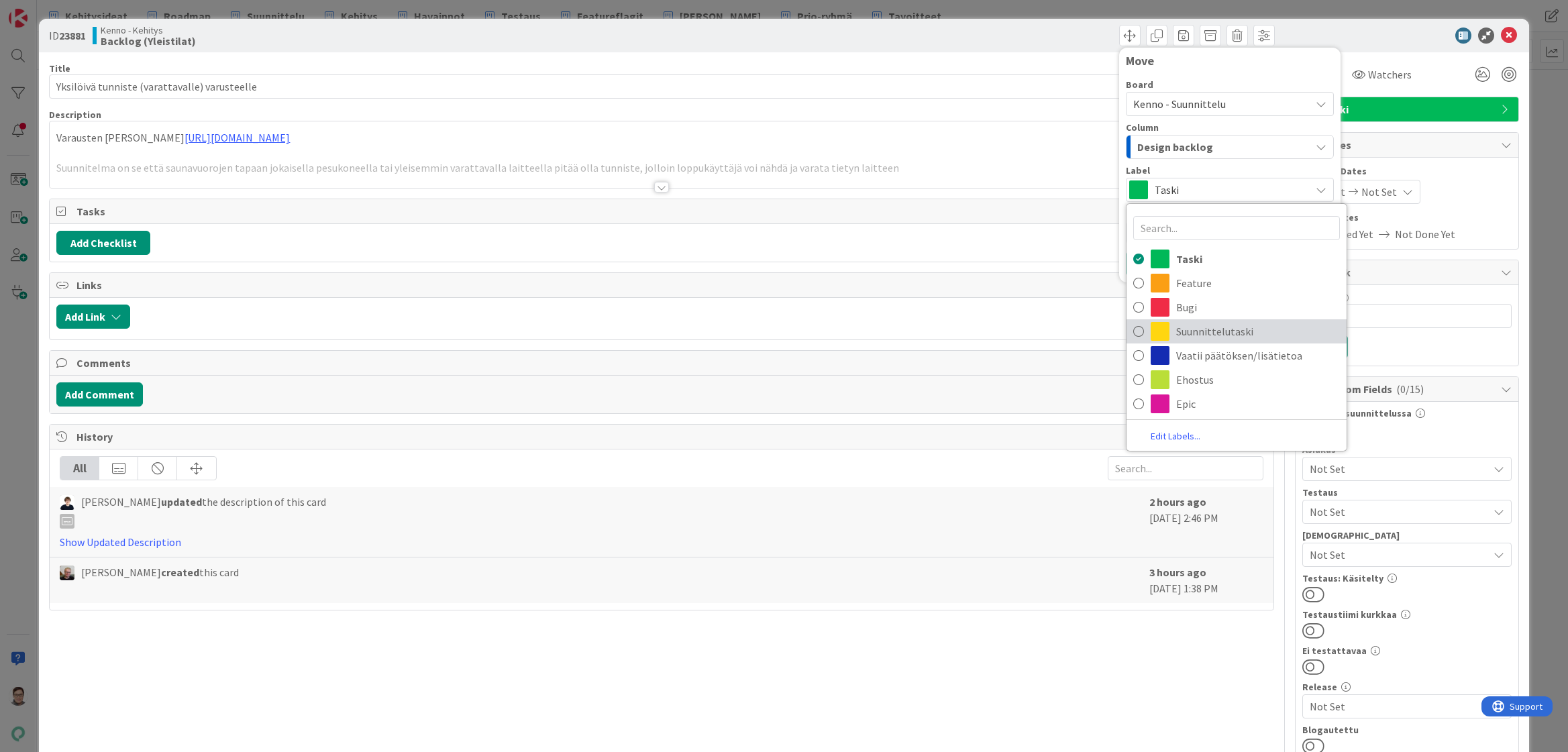
click at [1184, 328] on span "Suunnittelutaski" at bounding box center [1257, 331] width 164 height 20
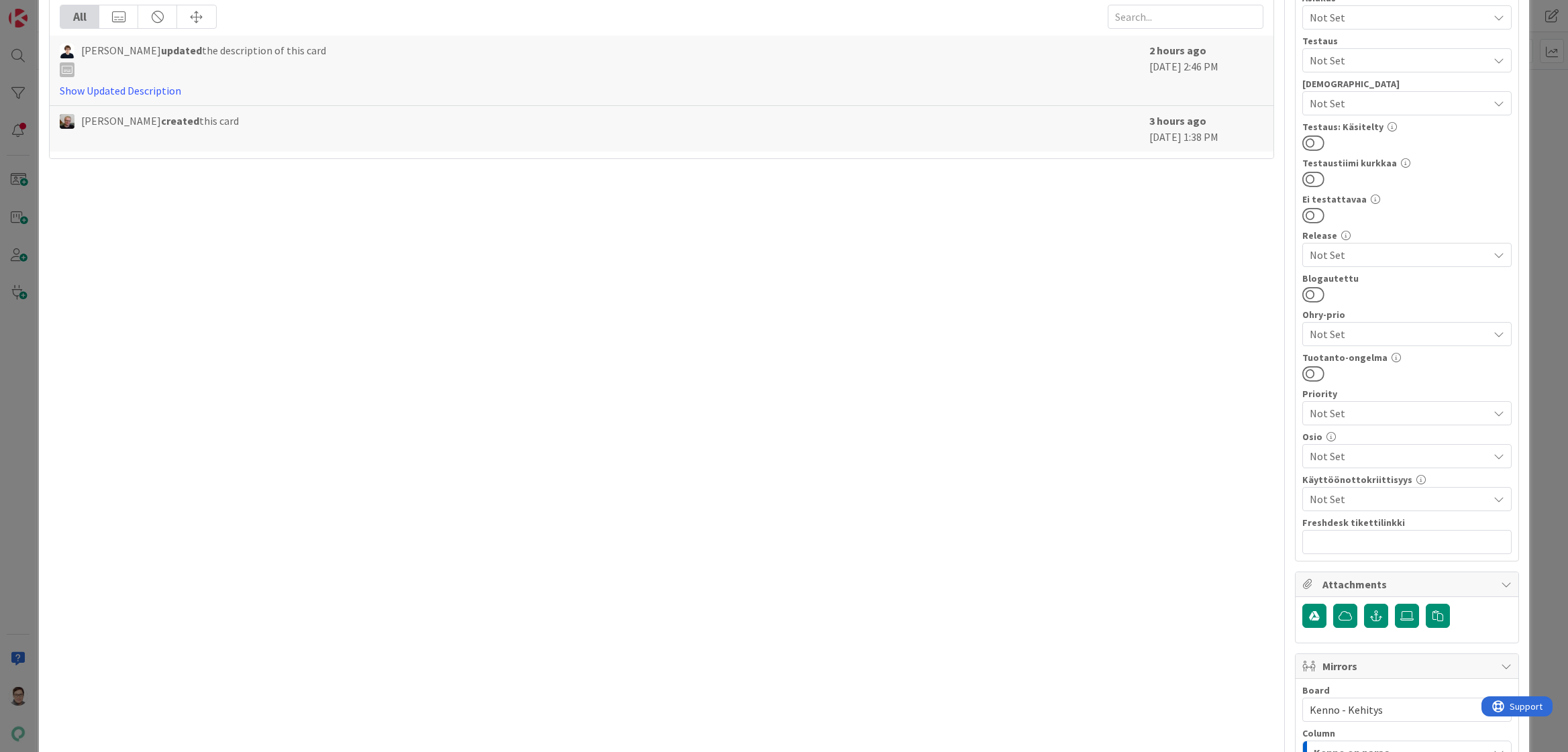
scroll to position [470, 0]
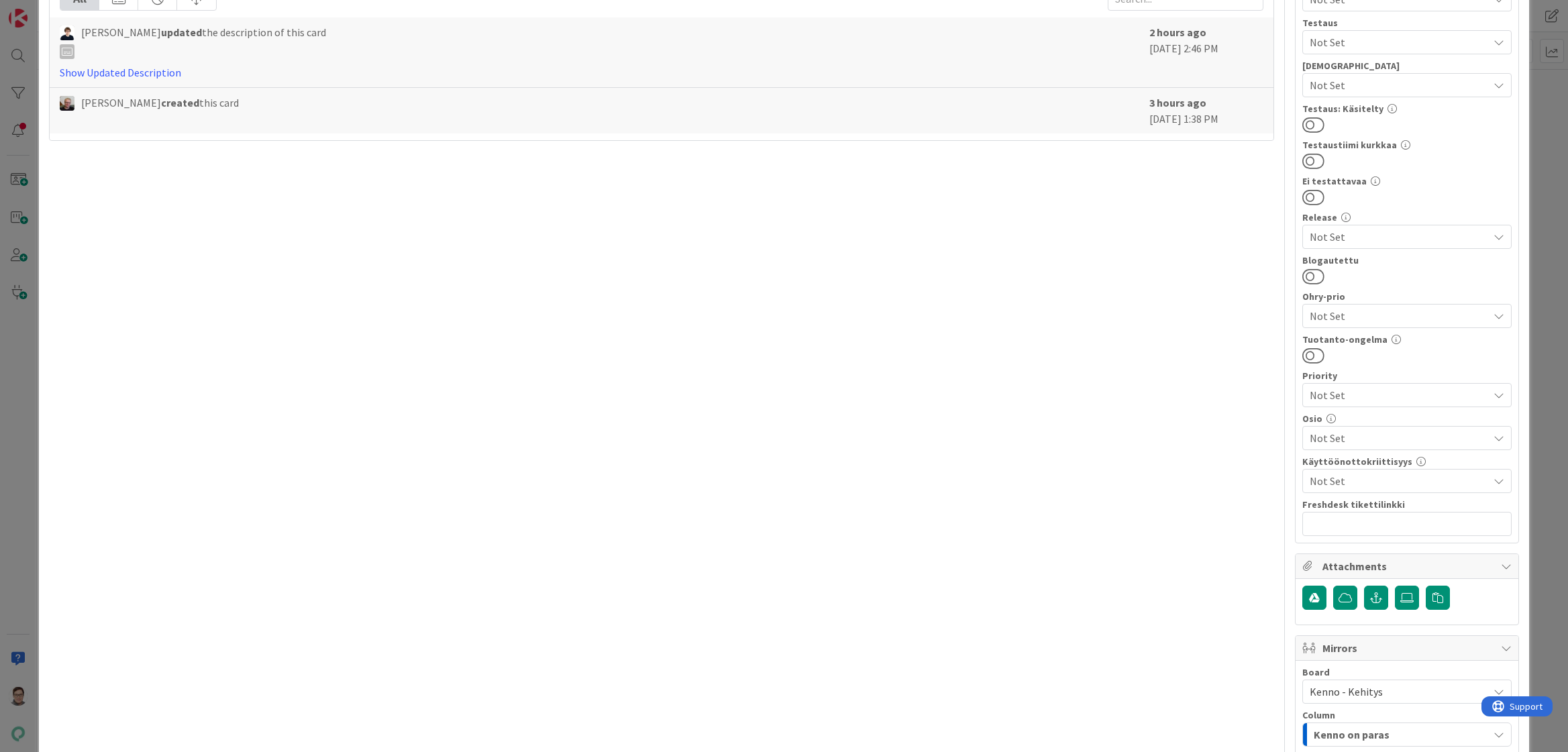
click at [1338, 432] on span "Not Set" at bounding box center [1399, 438] width 178 height 16
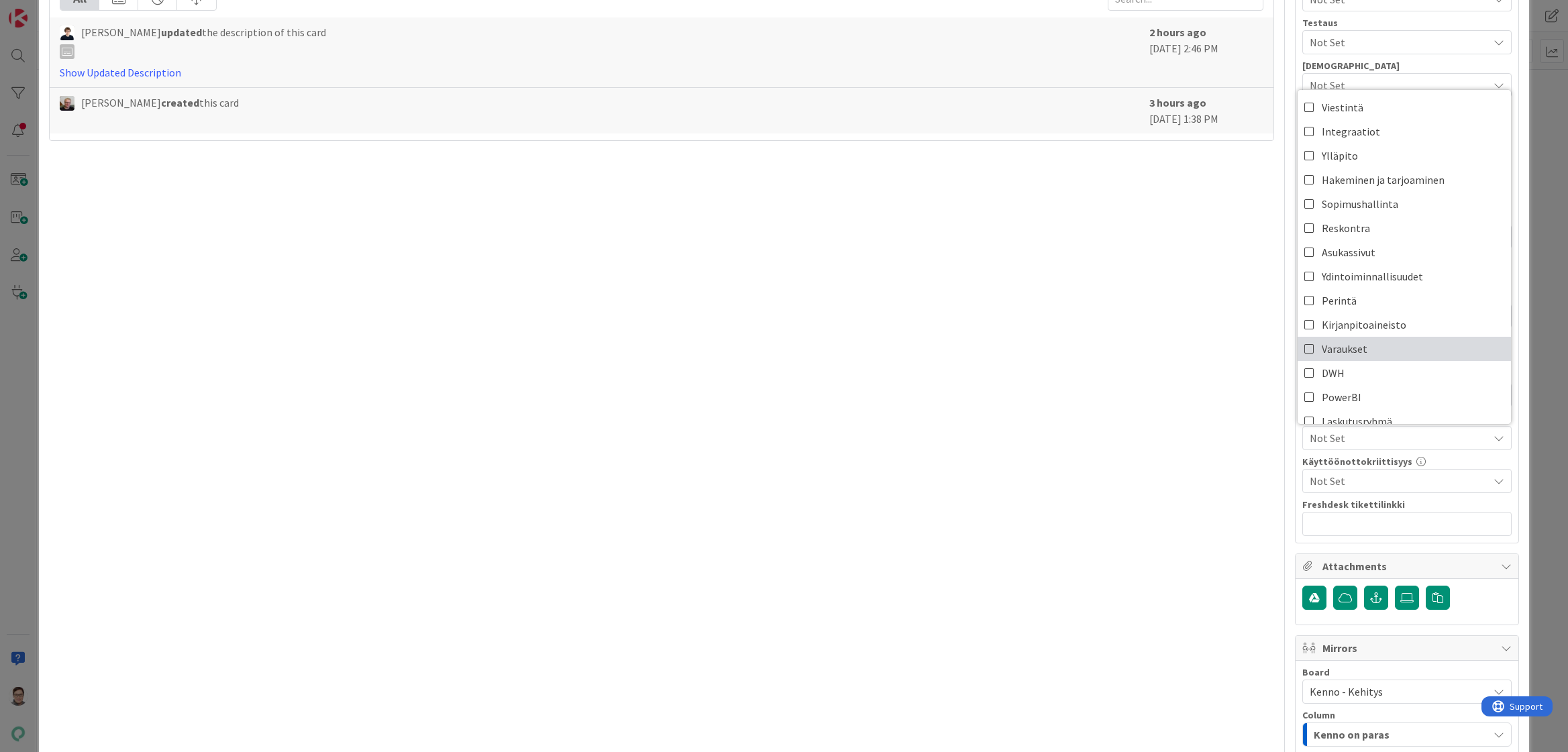
click at [1340, 349] on span "Varaukset" at bounding box center [1343, 349] width 45 height 20
click at [1313, 470] on div "Not Set" at bounding box center [1407, 481] width 209 height 24
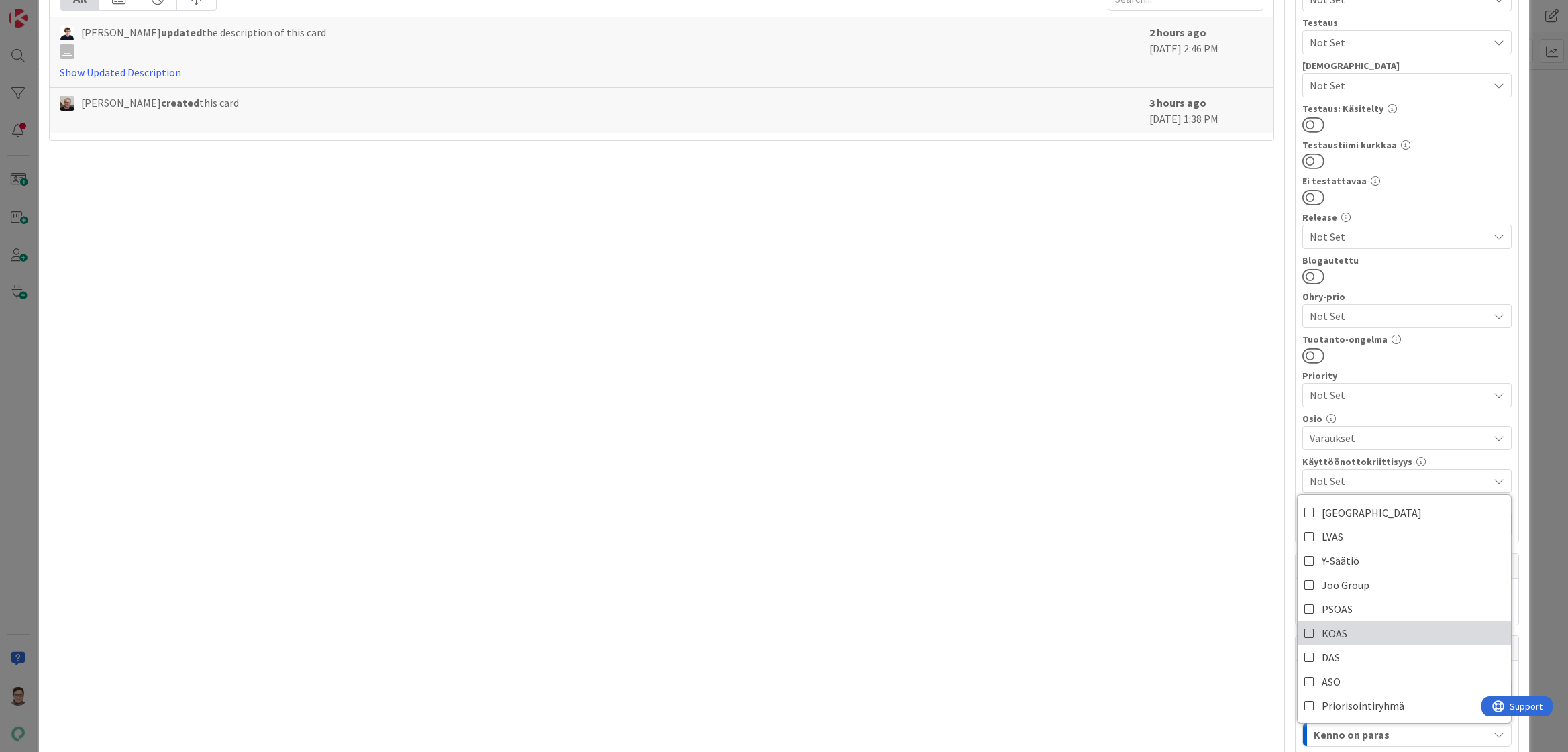
click at [1323, 642] on span "KOAS" at bounding box center [1333, 633] width 25 height 20
click at [1097, 602] on div "Title 45 / 128 Yksilöivä tunniste (varattavalle) varusteelle Description Varaus…" at bounding box center [661, 385] width 1224 height 1605
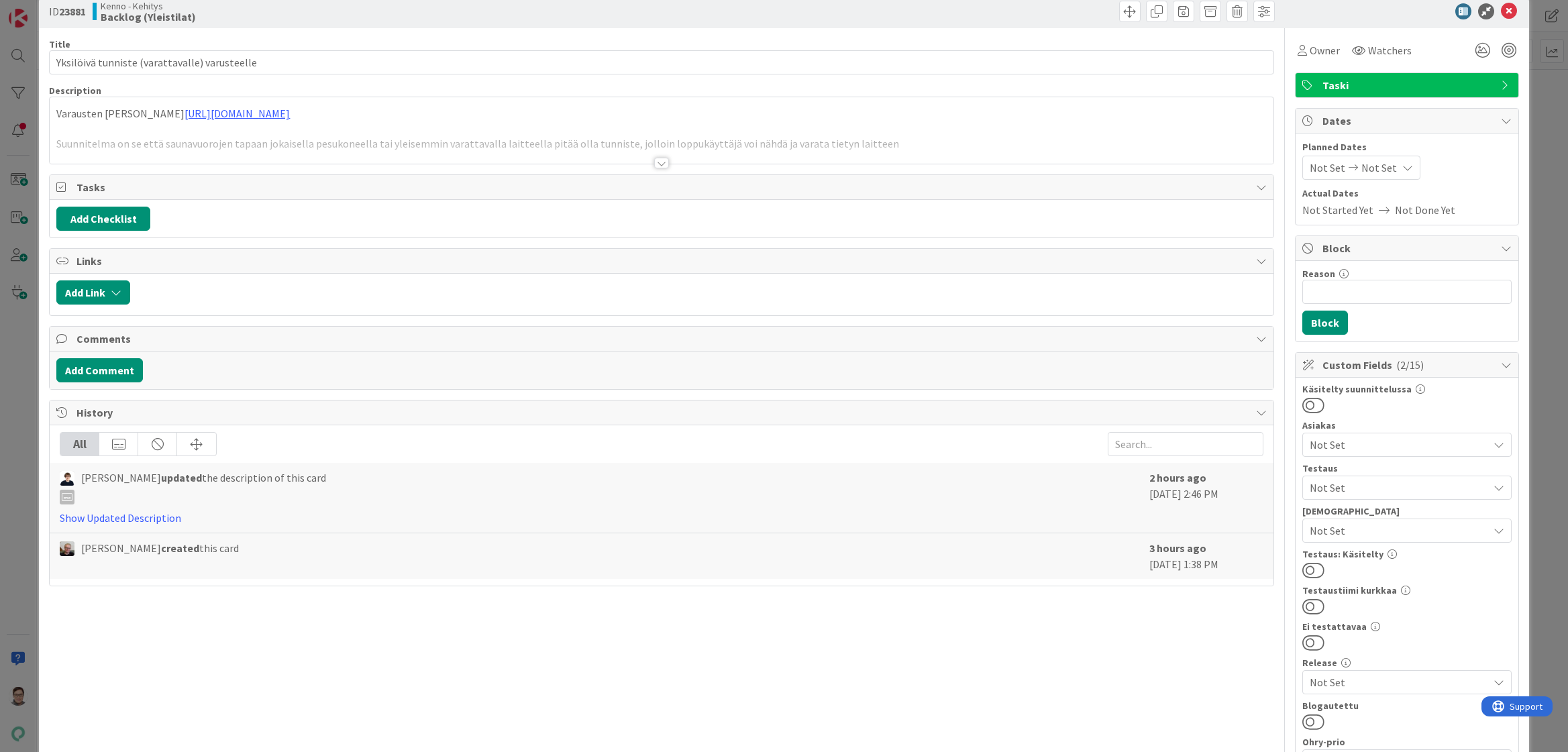
scroll to position [0, 0]
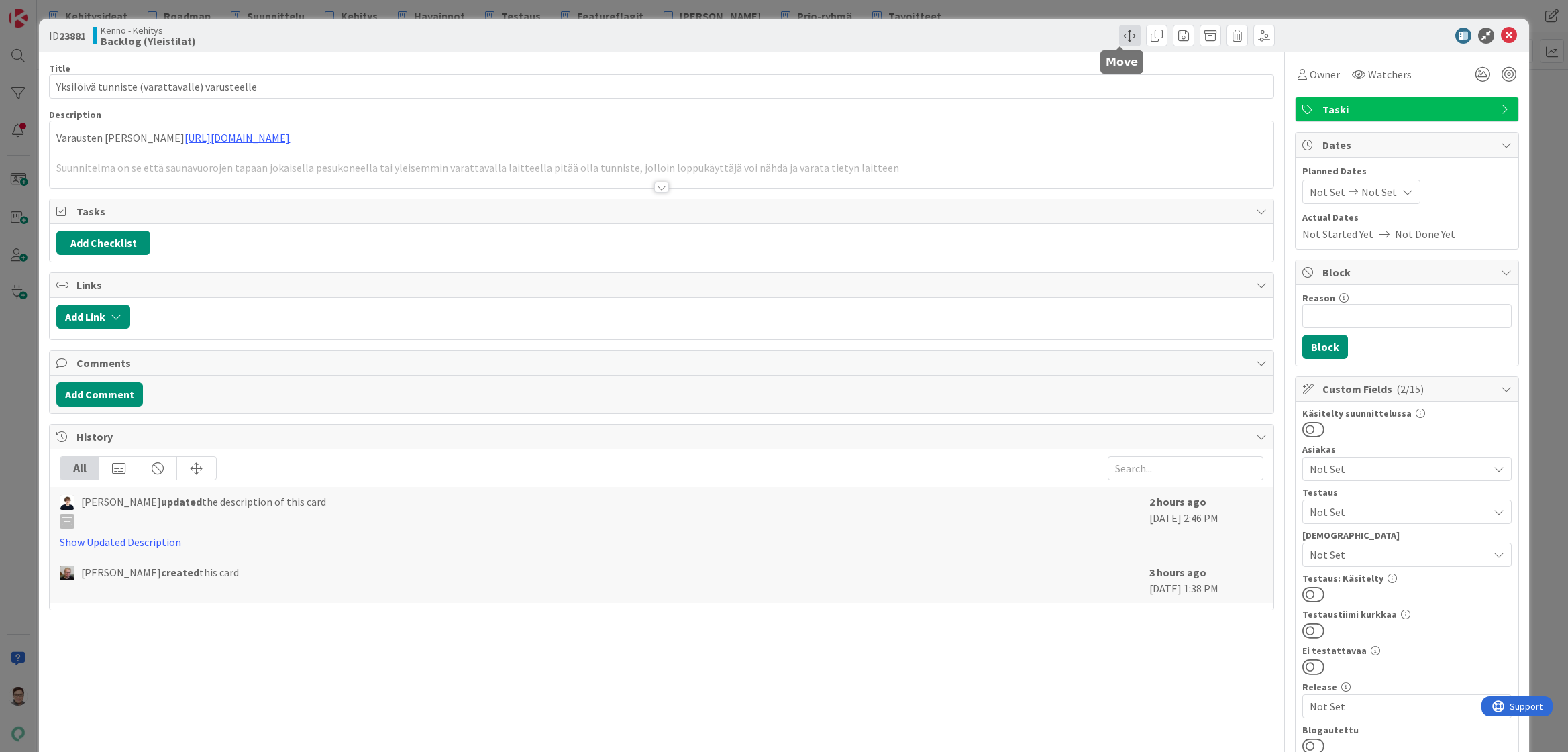
click at [1121, 38] on span at bounding box center [1130, 35] width 22 height 22
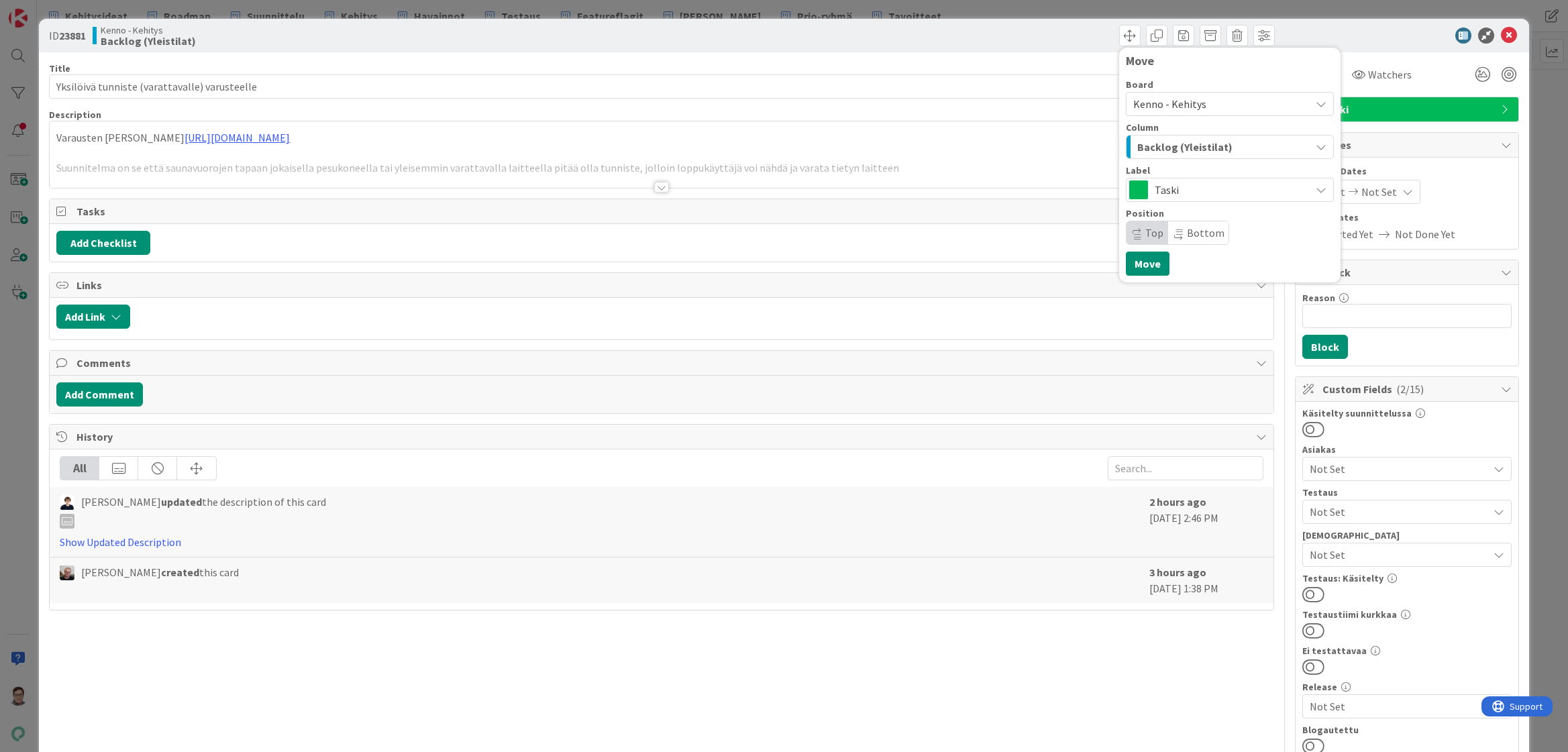
click at [1184, 102] on span "Kenno - Kehitys" at bounding box center [1169, 103] width 73 height 13
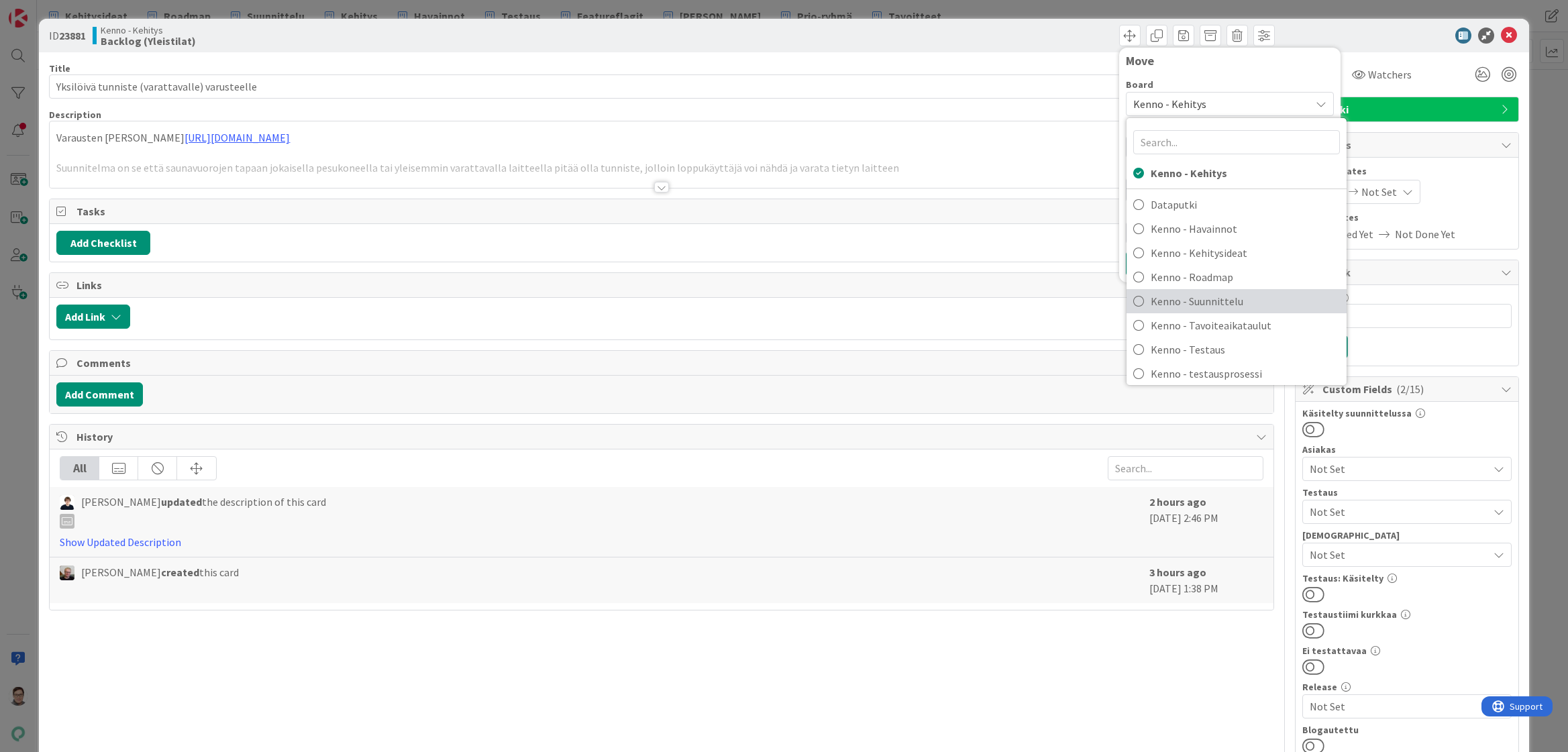
click at [1210, 301] on span "Kenno - Suunnittelu" at bounding box center [1245, 301] width 189 height 20
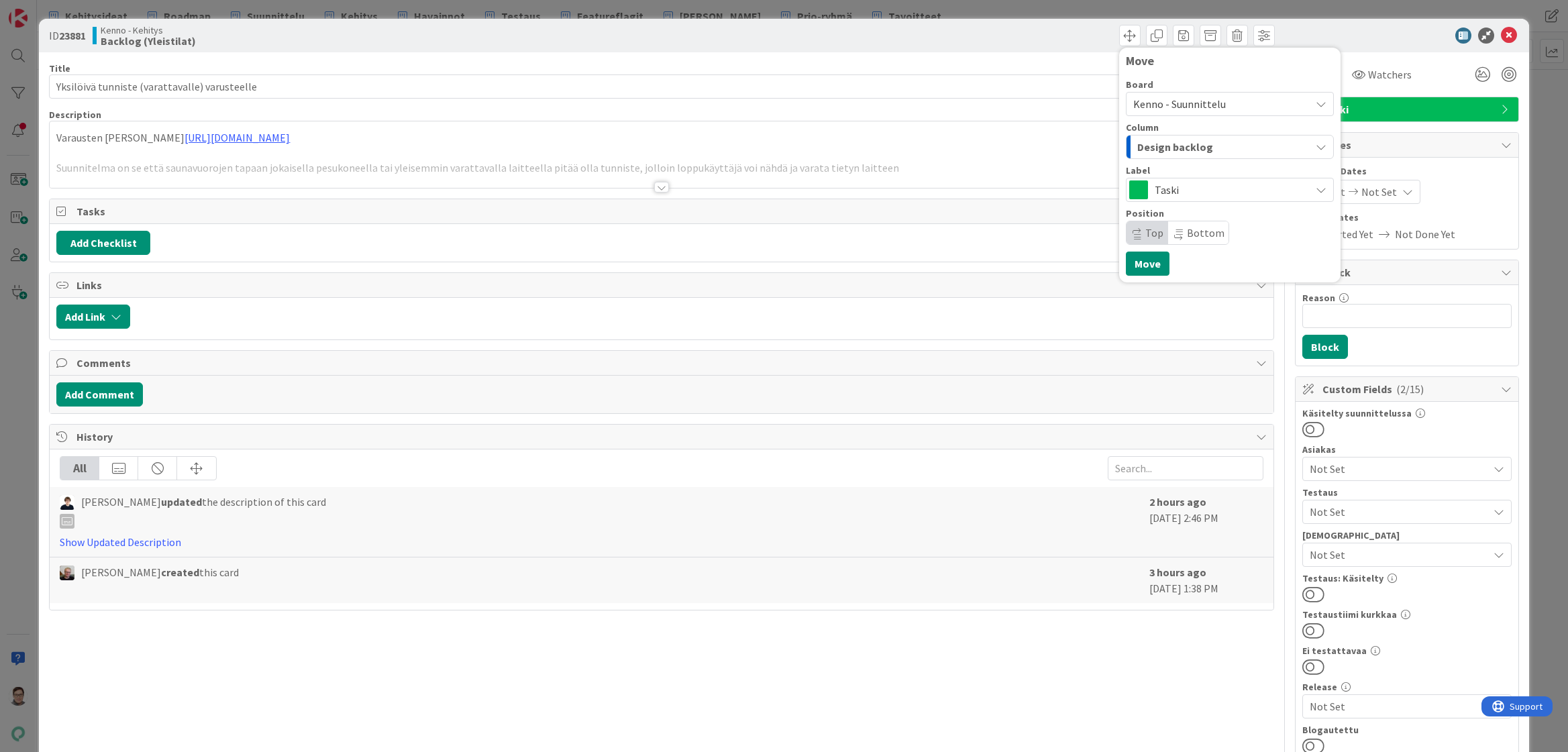
click at [1170, 193] on span "Taski" at bounding box center [1229, 190] width 149 height 18
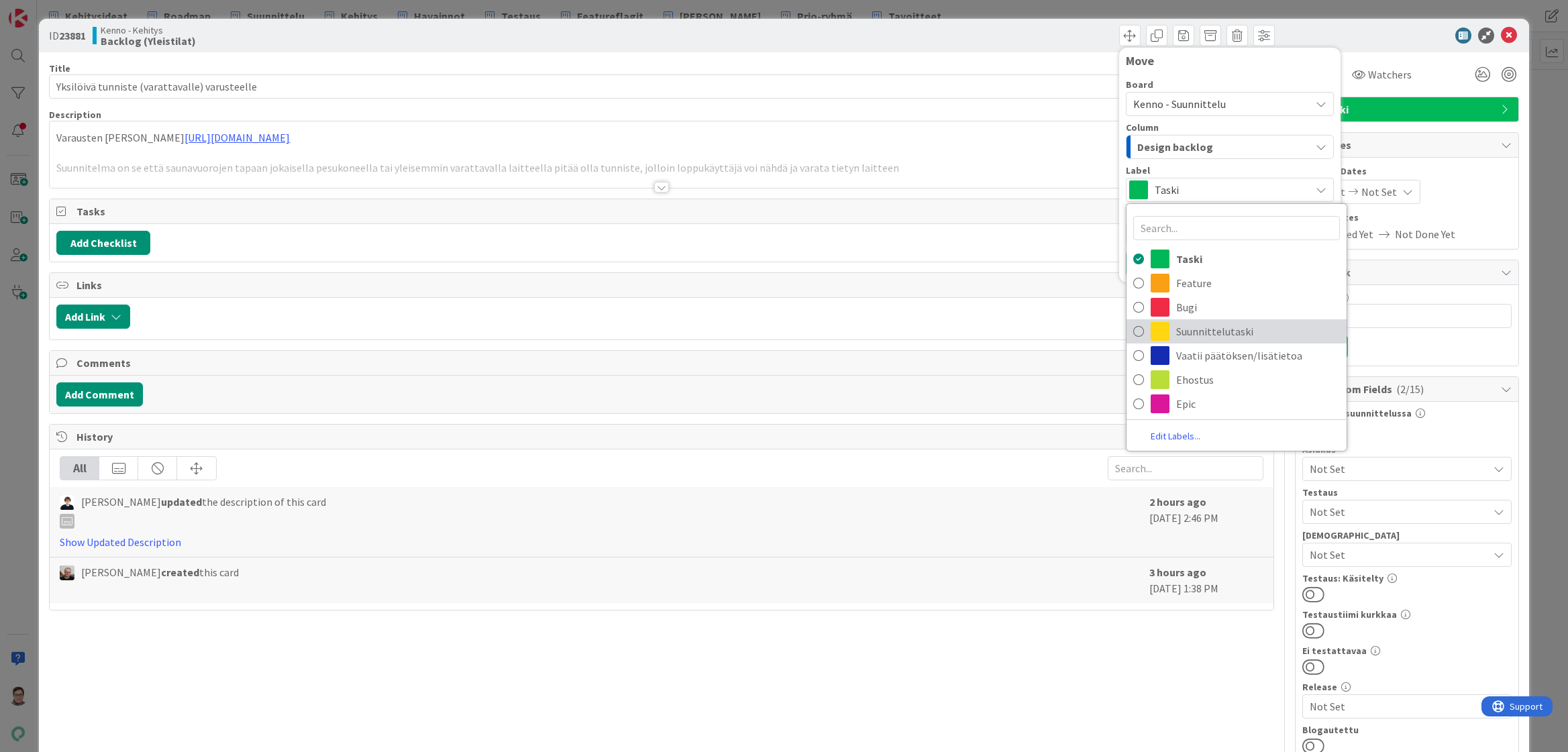
click at [1198, 327] on span "Suunnittelutaski" at bounding box center [1257, 331] width 164 height 20
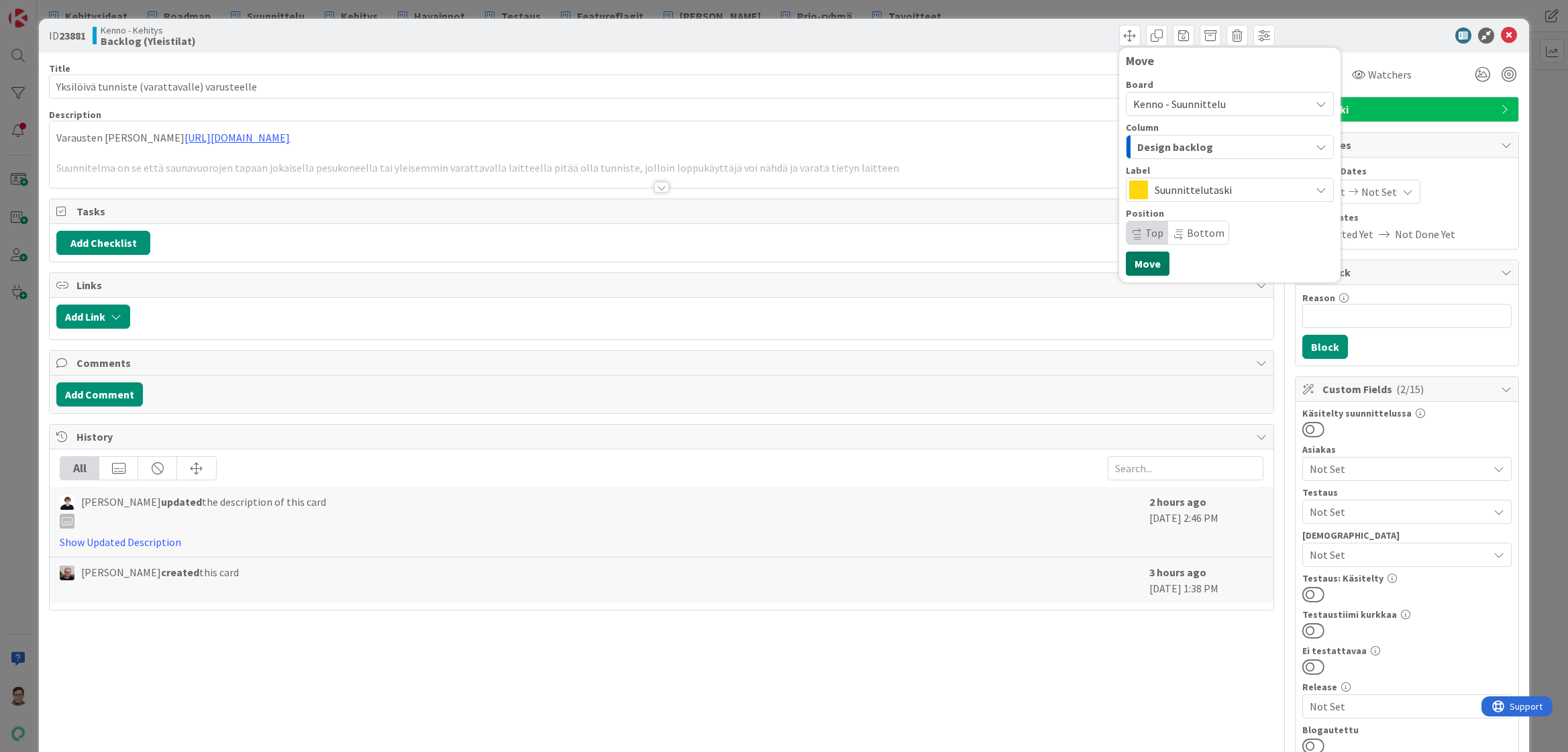
click at [1137, 270] on button "Move" at bounding box center [1147, 263] width 44 height 24
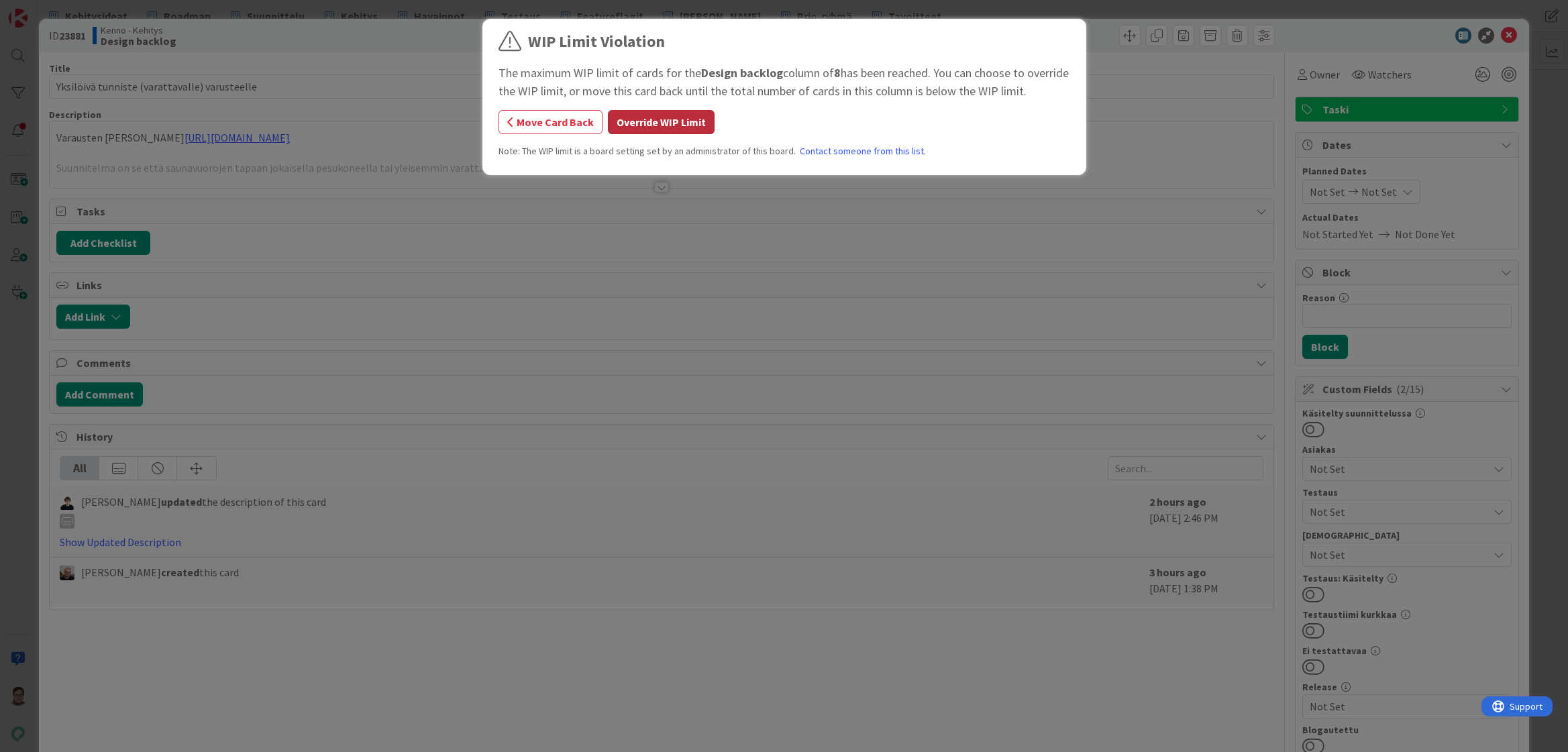
click at [691, 118] on button "Override WIP Limit" at bounding box center [661, 121] width 107 height 24
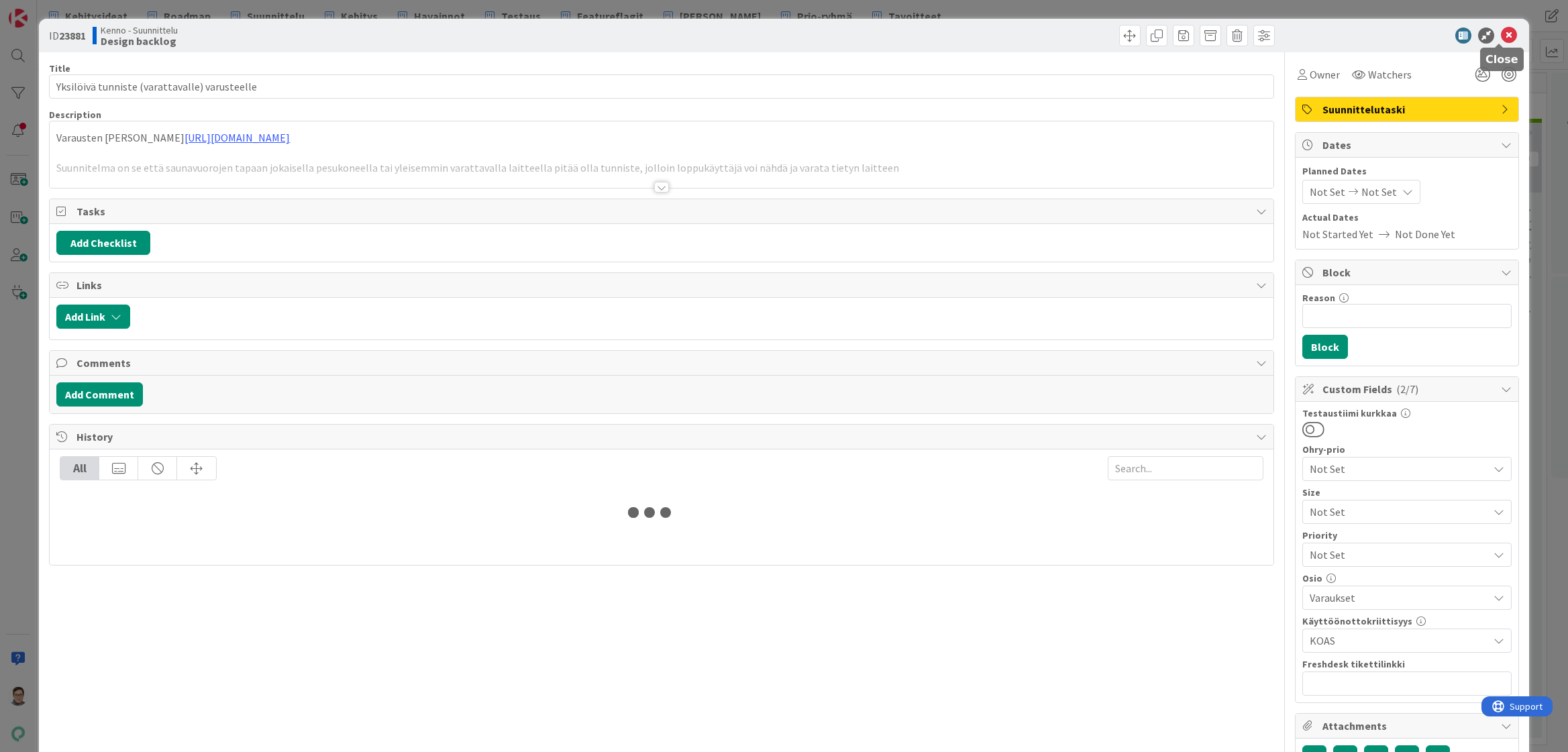
click at [1501, 35] on icon at bounding box center [1508, 35] width 16 height 16
